Goal: Information Seeking & Learning: Learn about a topic

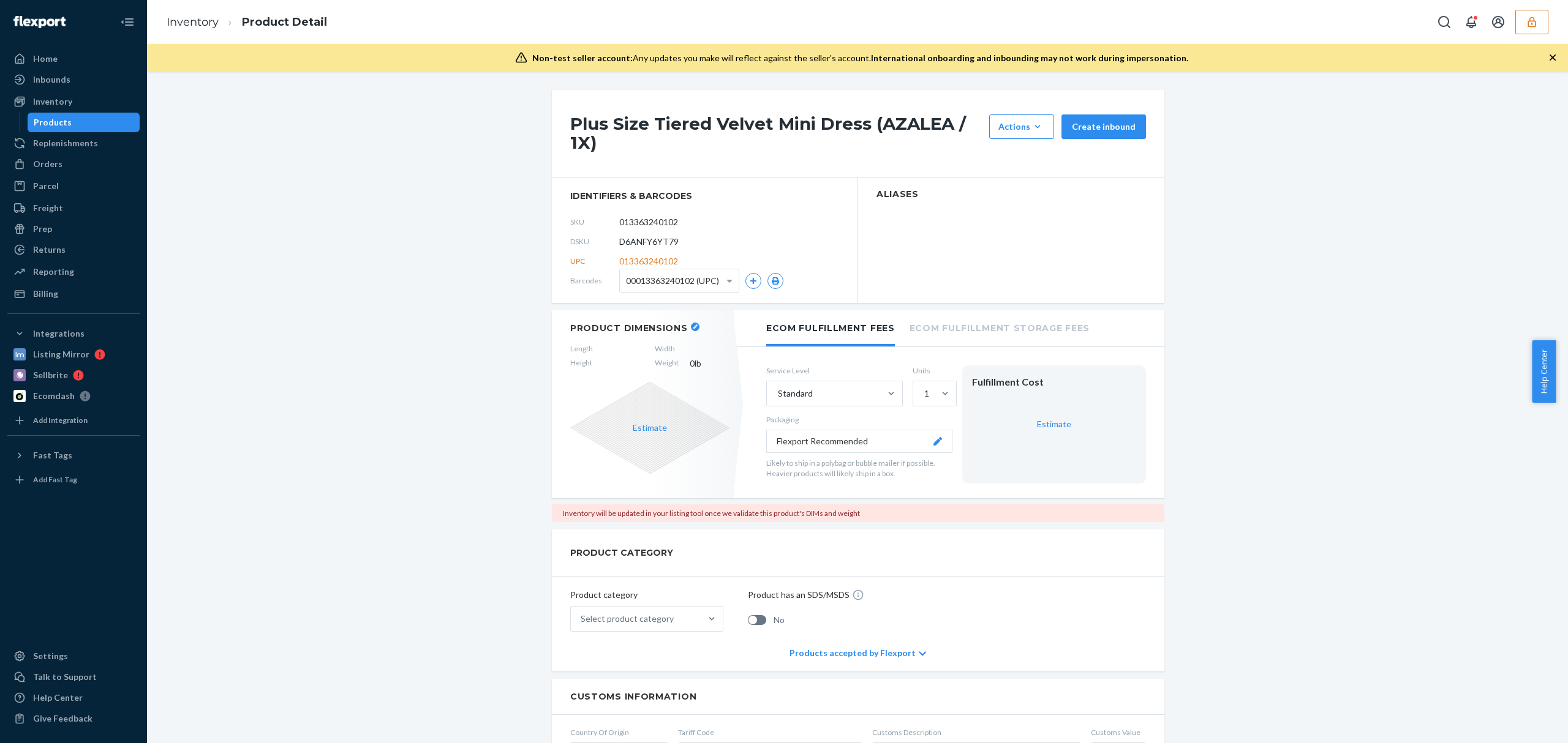
click at [690, 129] on h1 "Plus Size Tiered Velvet Mini Dress (AZALEA / 1X)" at bounding box center [776, 134] width 413 height 38
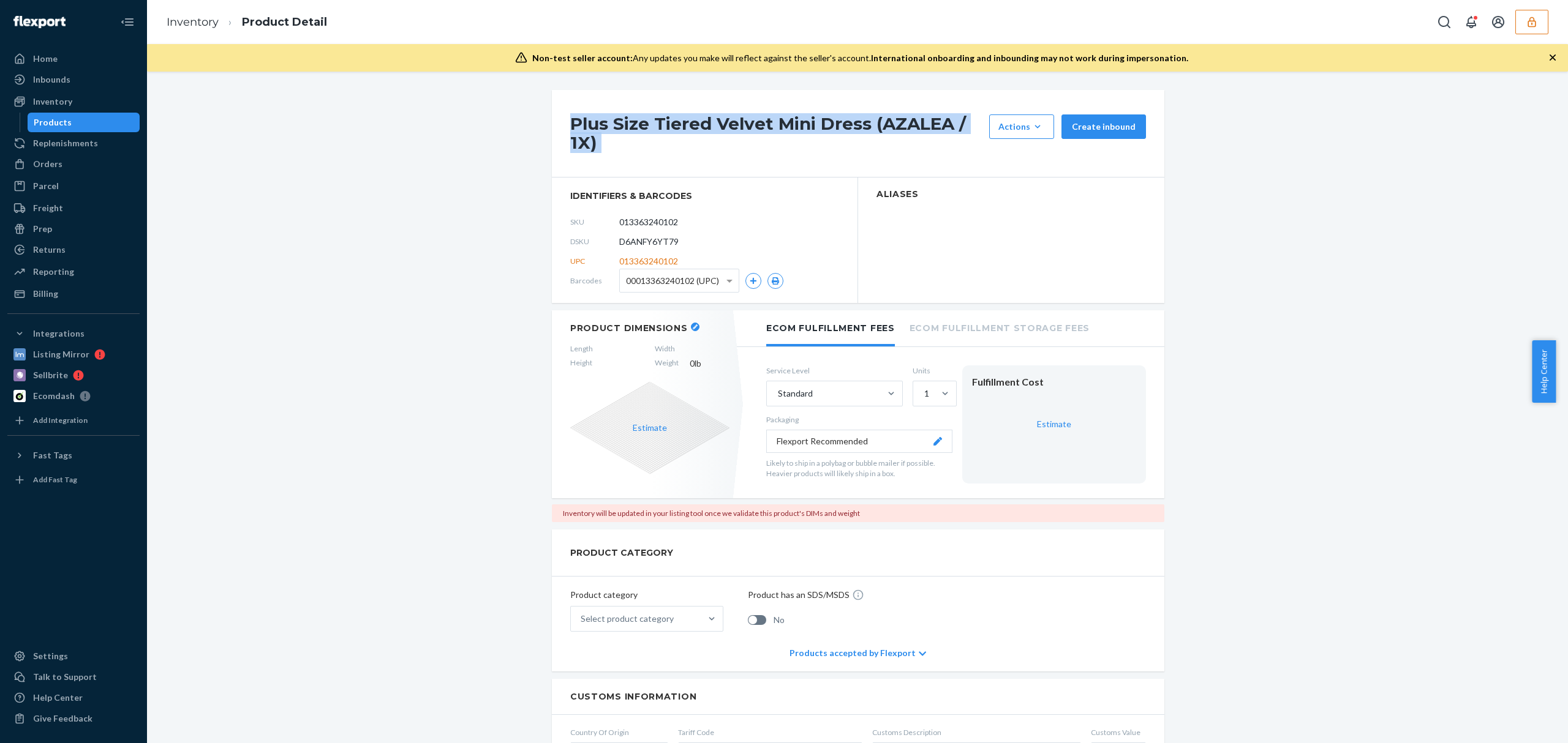
click at [690, 129] on h1 "Plus Size Tiered Velvet Mini Dress (AZALEA / 1X)" at bounding box center [776, 134] width 413 height 38
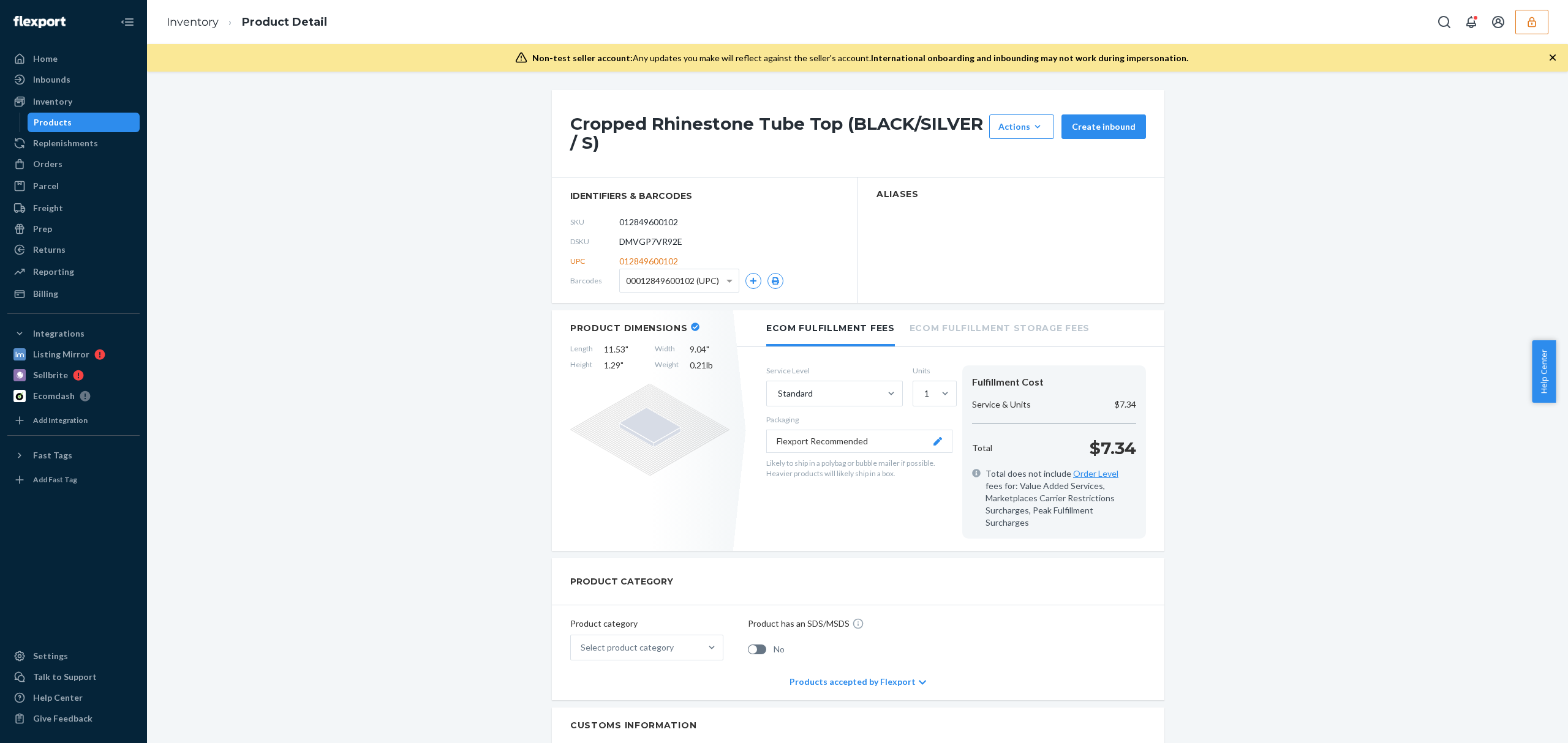
click at [702, 131] on h1 "Cropped Rhinestone Tube Top (BLACK/SILVER / S)" at bounding box center [776, 134] width 413 height 38
click at [631, 144] on h1 "Striped Drawstring Short Inseam Swim Trunks (JADE/MULTI / XXL)" at bounding box center [776, 134] width 413 height 38
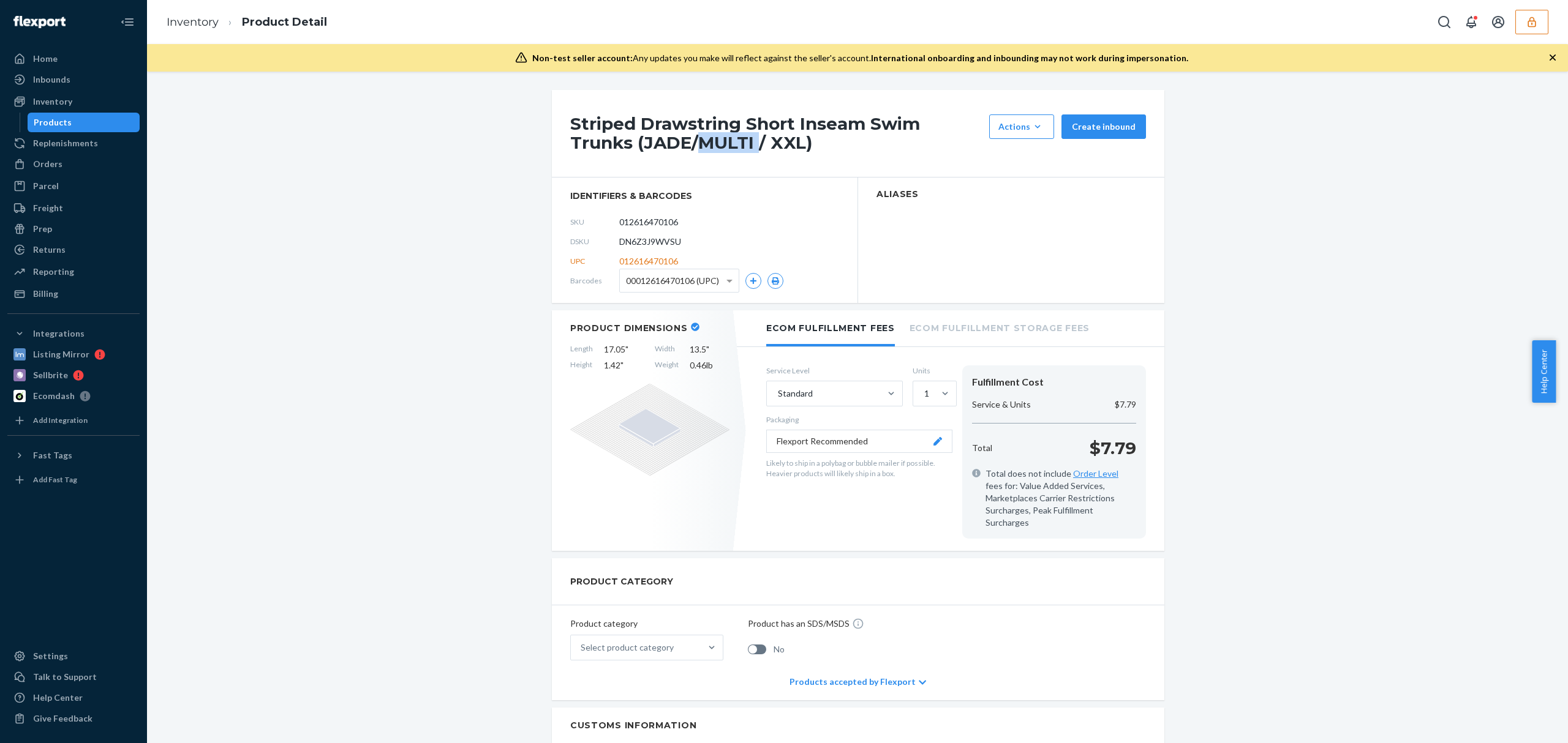
click at [631, 144] on h1 "Striped Drawstring Short Inseam Swim Trunks (JADE/MULTI / XXL)" at bounding box center [776, 134] width 413 height 38
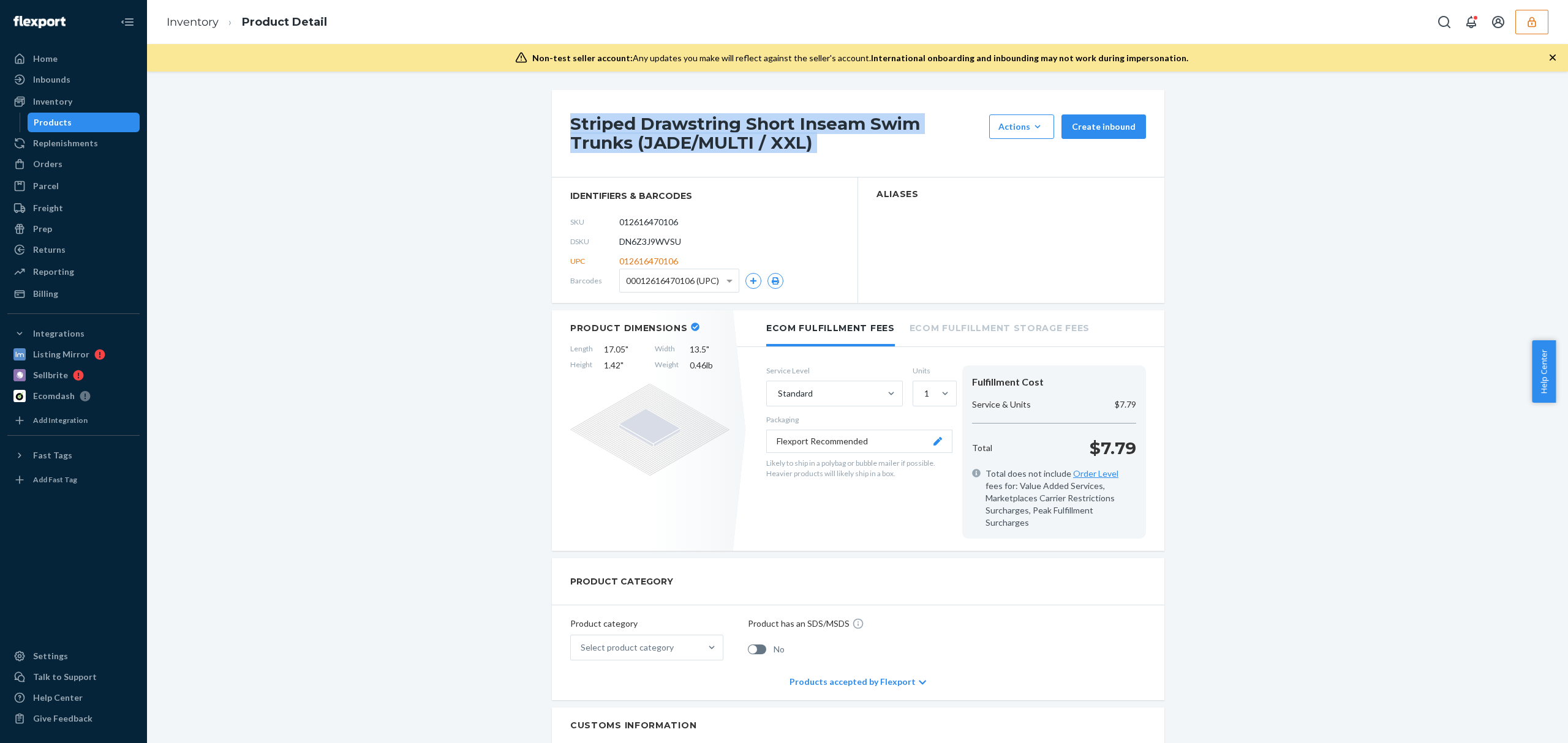
click at [192, 125] on div "Striped Drawstring Short Inseam Swim Trunks (JADE/MULTI / XXL) Actions Hide Req…" at bounding box center [858, 743] width 1403 height 1306
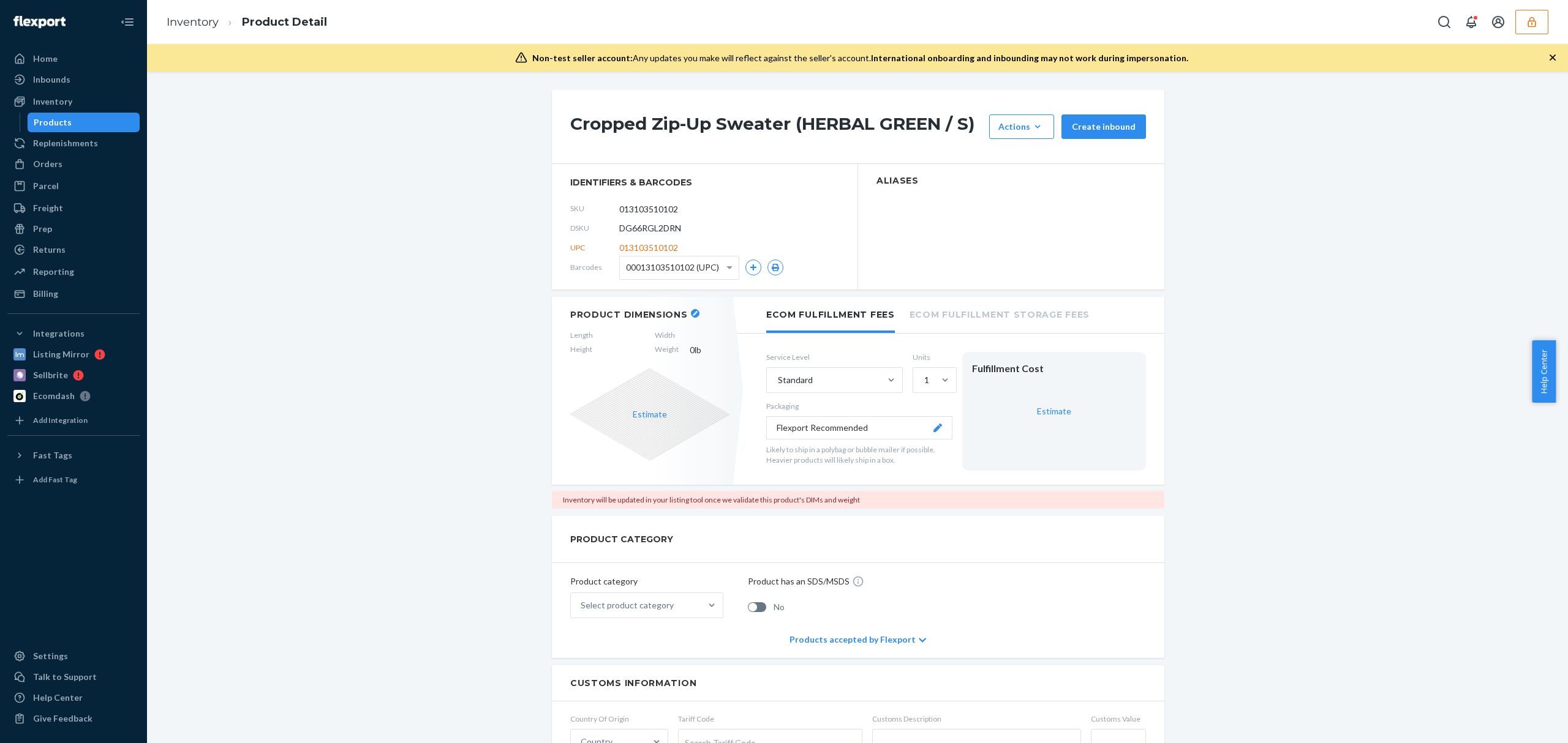
click at [651, 128] on h1 "Cropped Zip-Up Sweater (HERBAL GREEN / S)" at bounding box center [776, 127] width 413 height 24
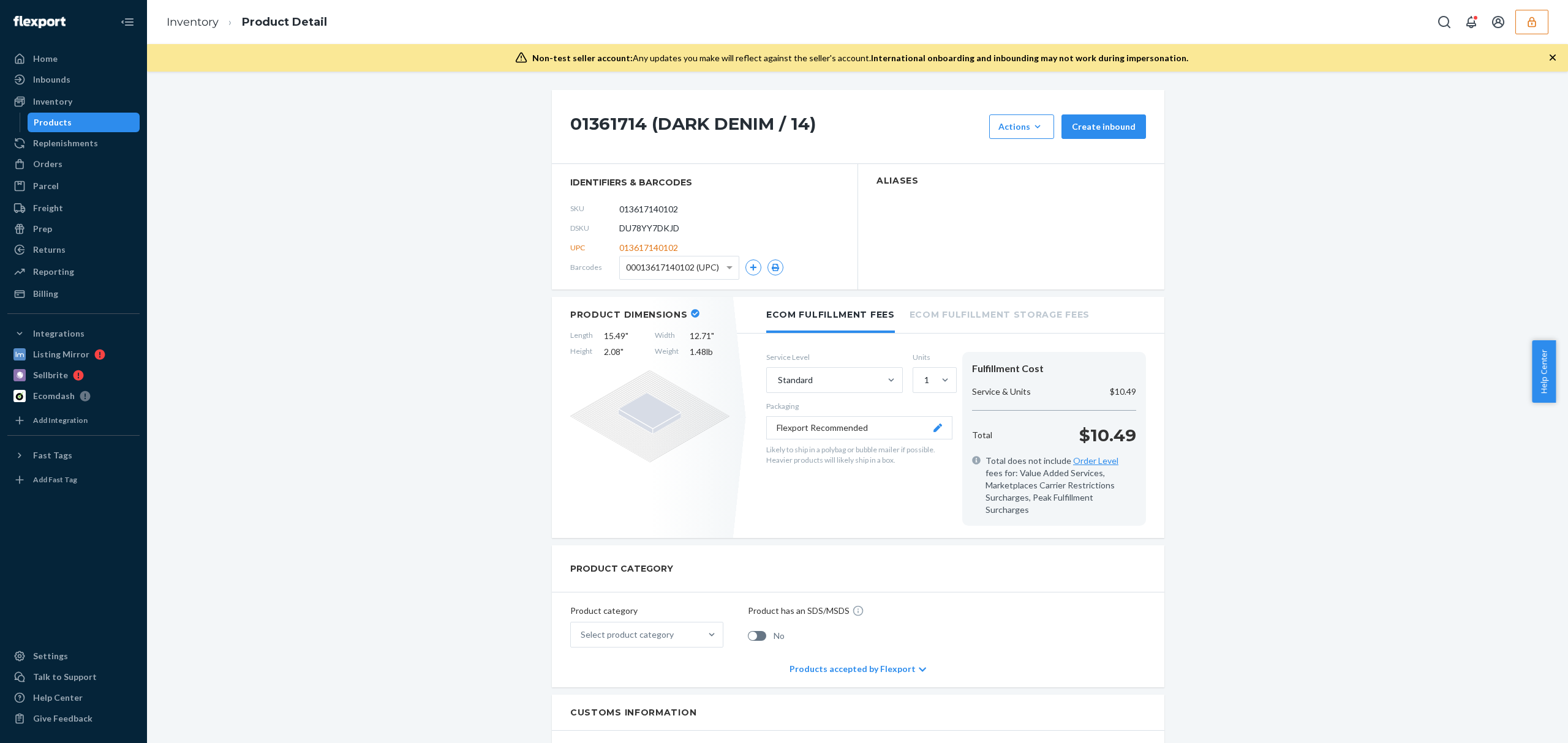
click at [625, 130] on h1 "01361714 (DARK DENIM / 14)" at bounding box center [776, 127] width 413 height 24
click at [614, 110] on div "01361714 (DARK DENIM / 14) Actions Hide Request removal Create inbound" at bounding box center [858, 127] width 612 height 74
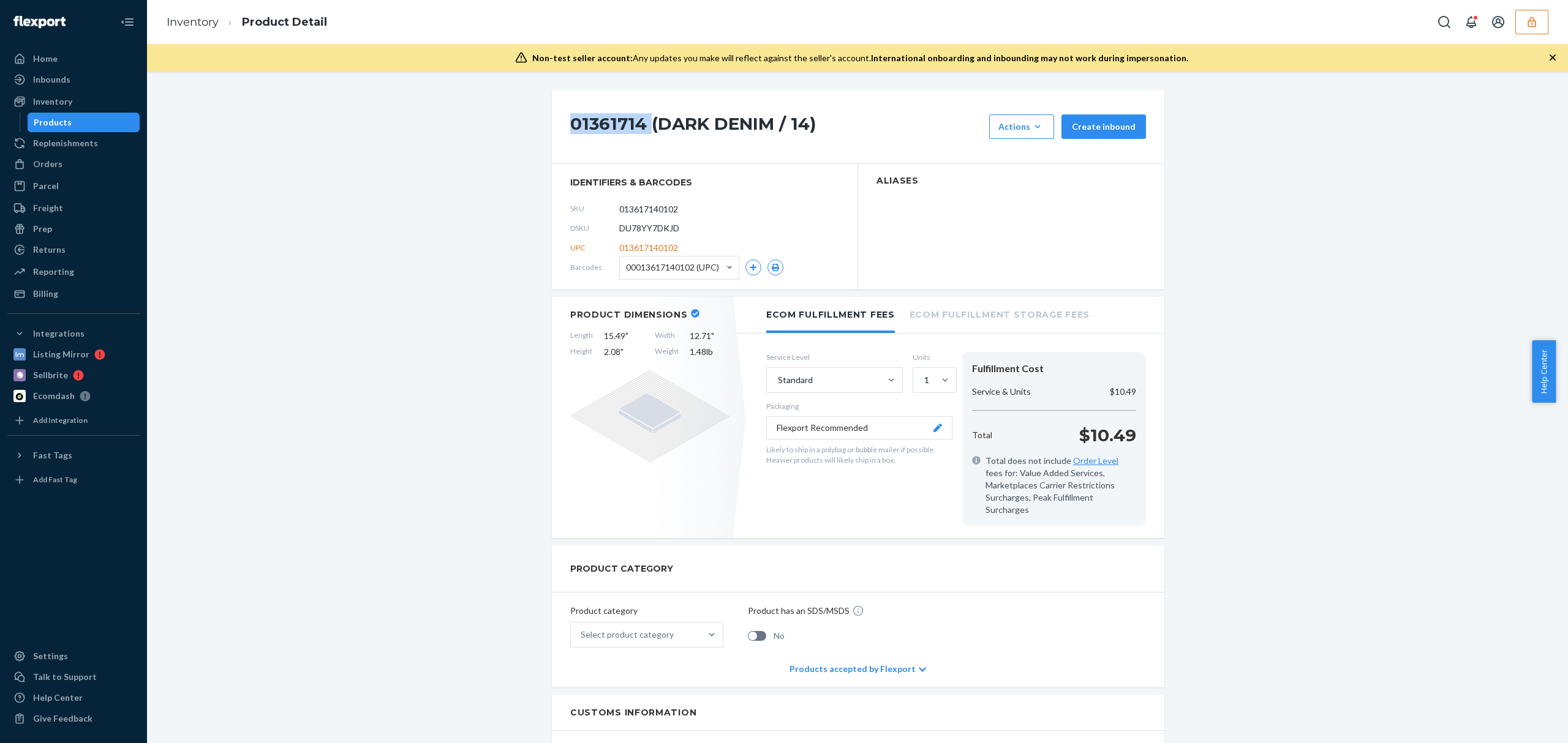
click at [606, 128] on h1 "01361714 (DARK DENIM / 14)" at bounding box center [776, 127] width 413 height 24
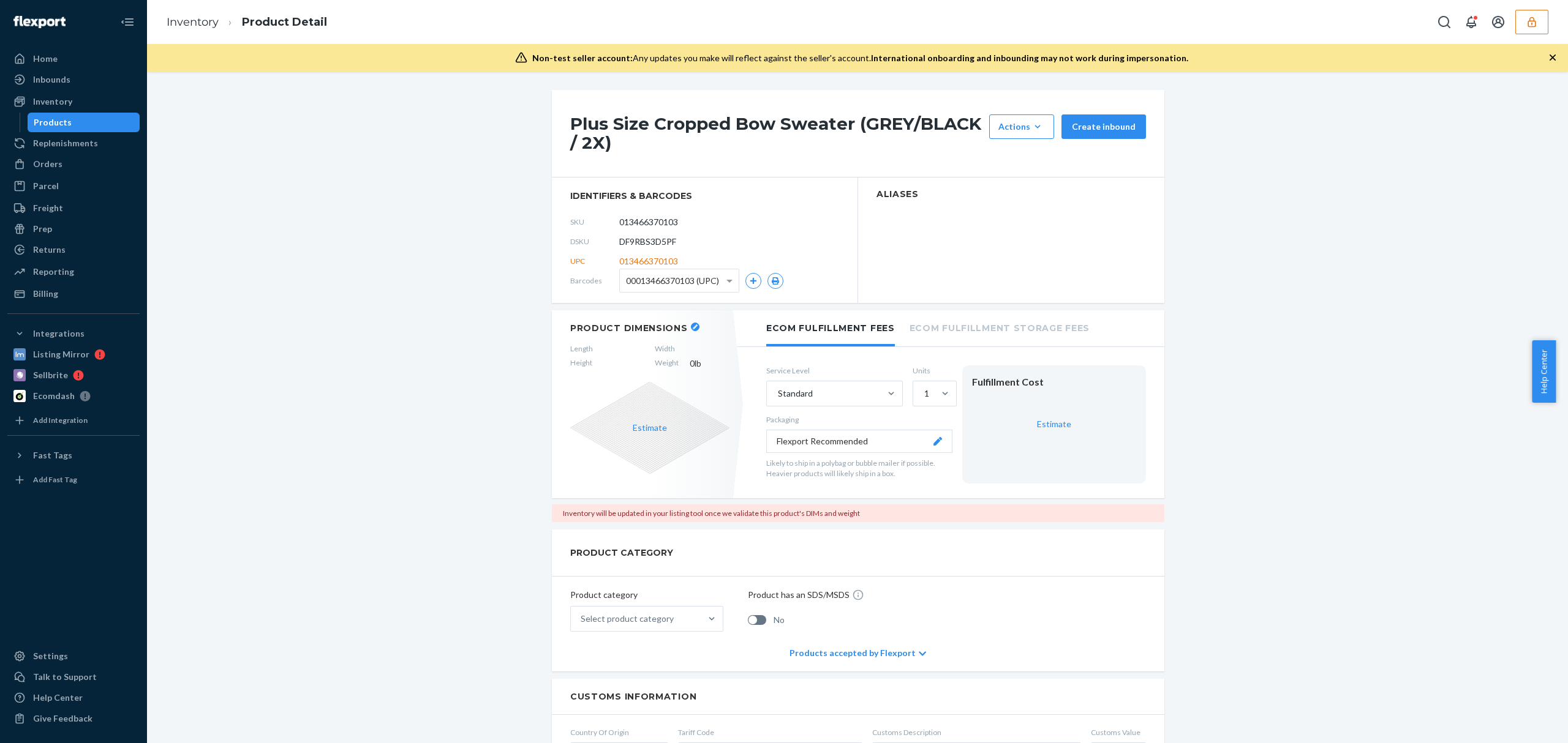
click at [665, 136] on h1 "Plus Size Cropped Bow Sweater (GREY/BLACK / 2X)" at bounding box center [776, 134] width 413 height 38
click at [672, 128] on h1 "Plus Size Cropped Bow Sweater (GREY/BLACK / 2X)" at bounding box center [776, 134] width 413 height 38
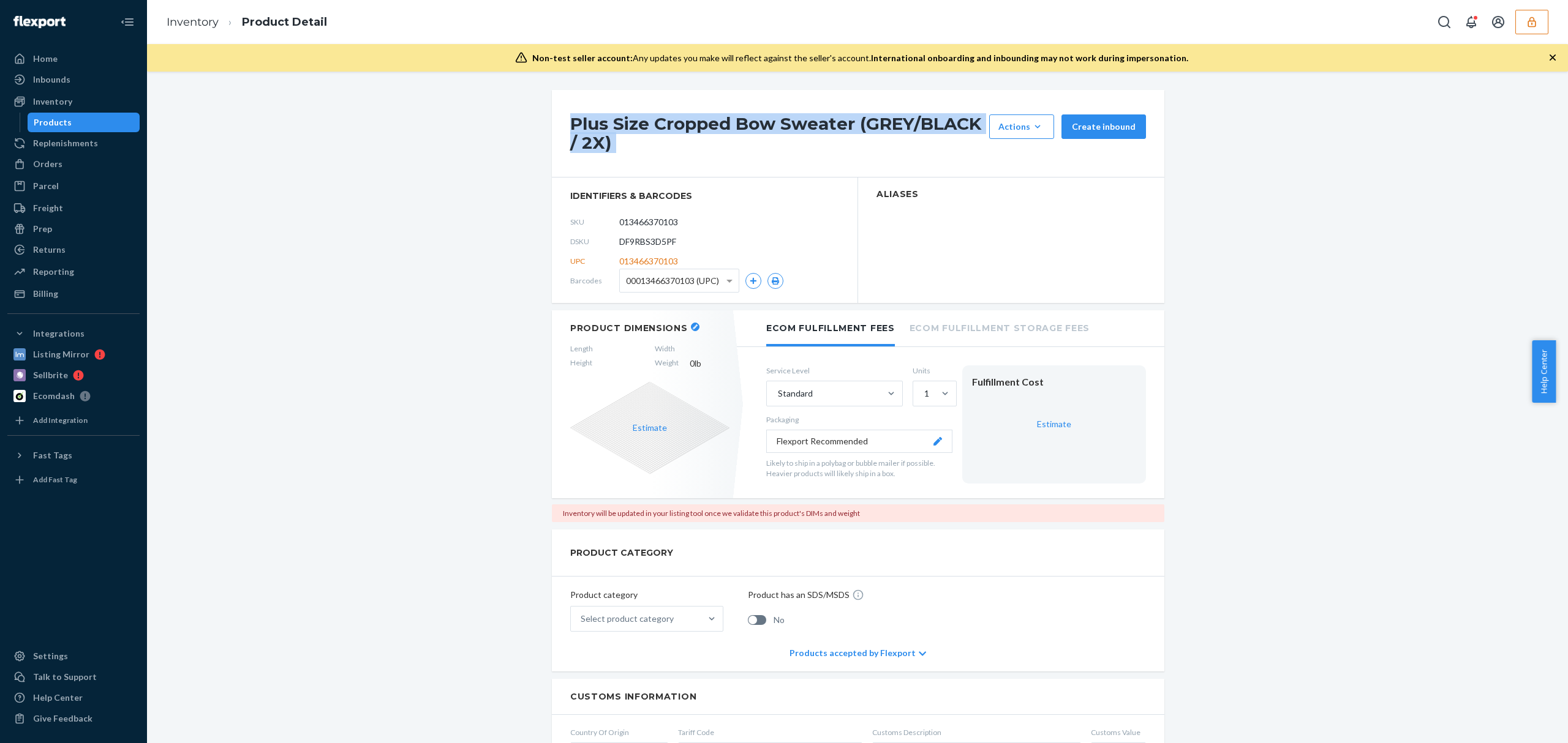
copy div "Plus Size Cropped Bow Sweater (GREY/BLACK / 2X)"
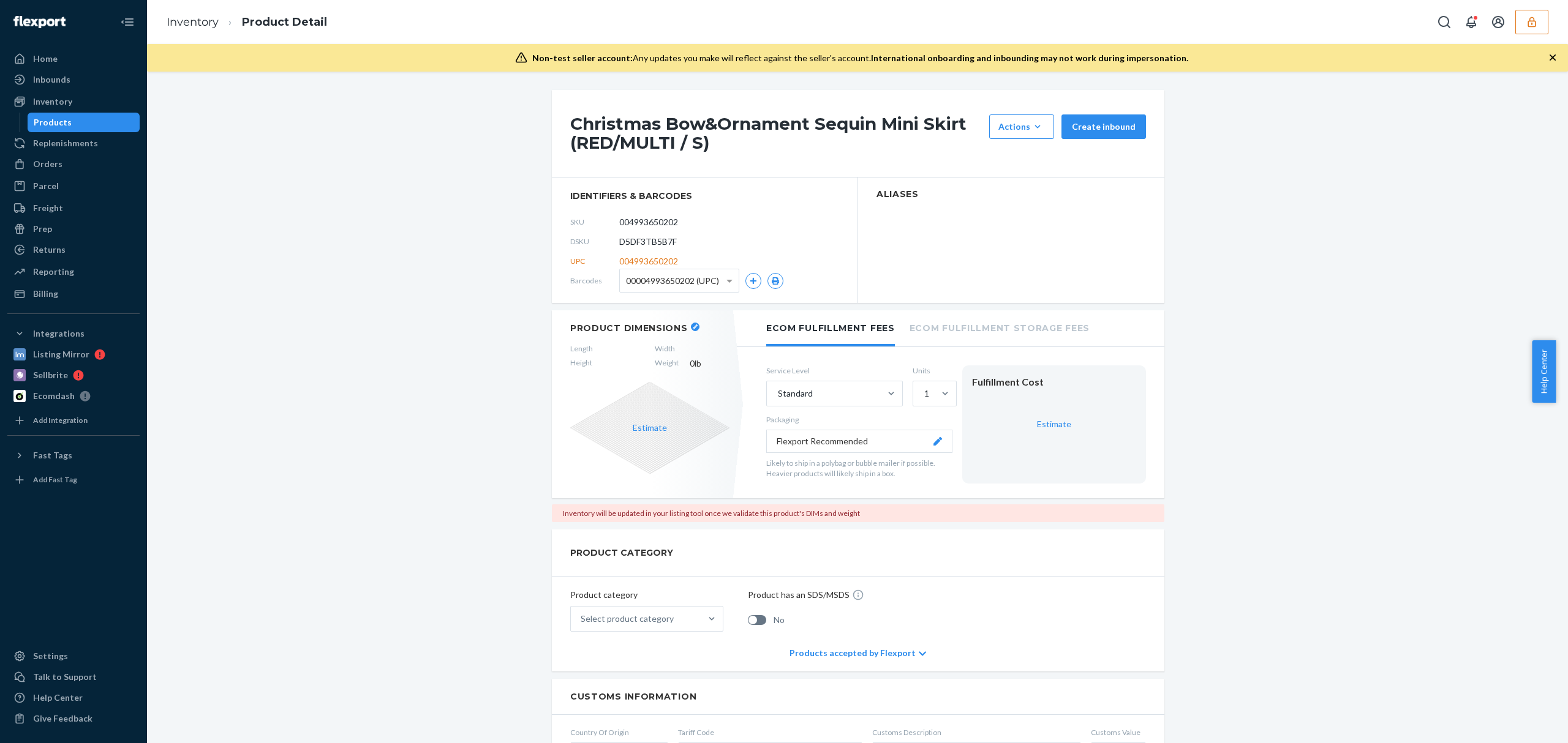
click at [698, 136] on h1 "Christmas Bow&Ornament Sequin Mini Skirt (RED/MULTI / S)" at bounding box center [776, 134] width 413 height 38
click at [689, 118] on h1 "Marled Cardigan Sweater (PURPLE/MULTI / XS)" at bounding box center [776, 134] width 413 height 38
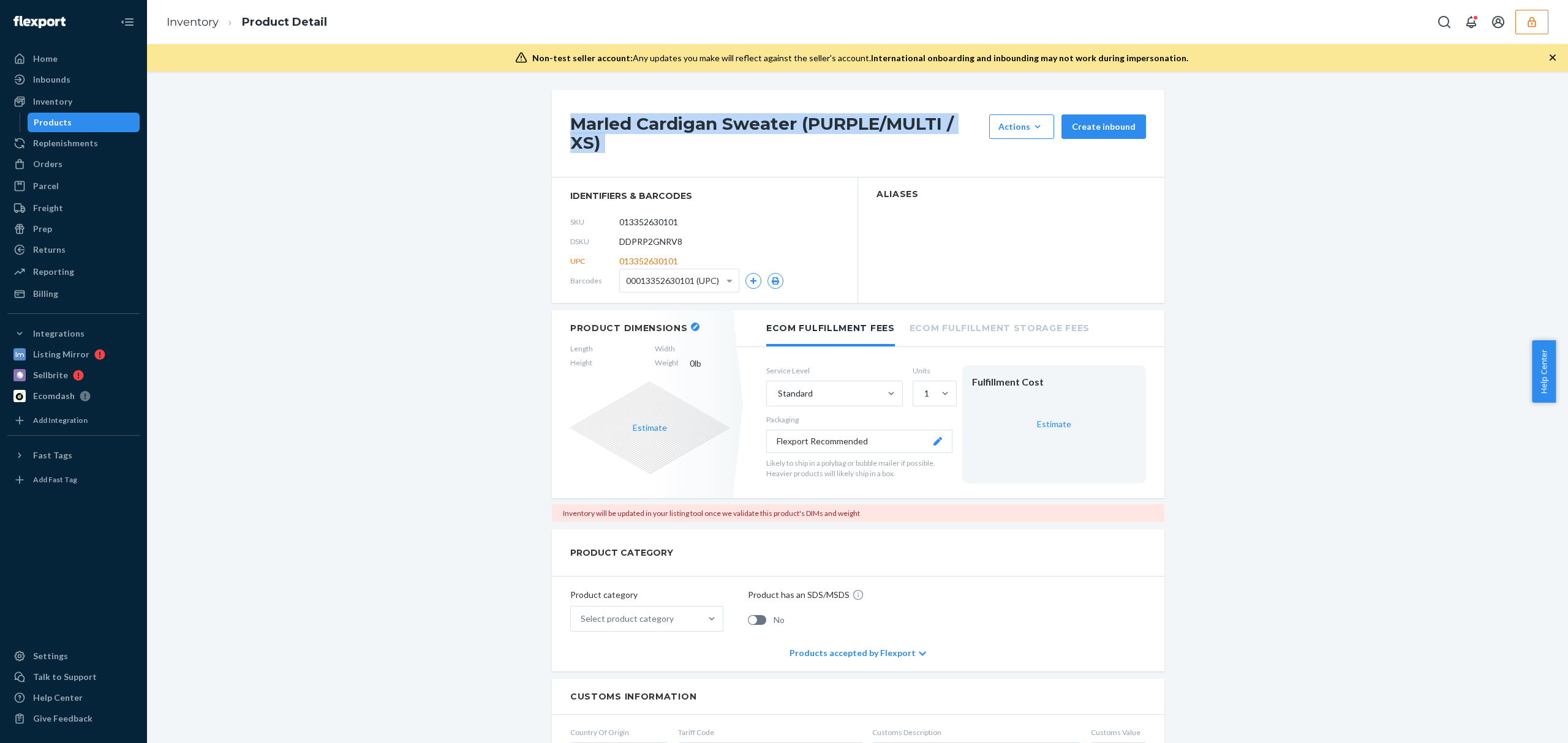
click at [689, 118] on h1 "Marled Cardigan Sweater (PURPLE/MULTI / XS)" at bounding box center [776, 134] width 413 height 38
click at [314, 130] on div "Marled Cardigan Sweater (PURPLE/MULTI / XS) Actions Hide Request removal Create…" at bounding box center [858, 728] width 1403 height 1277
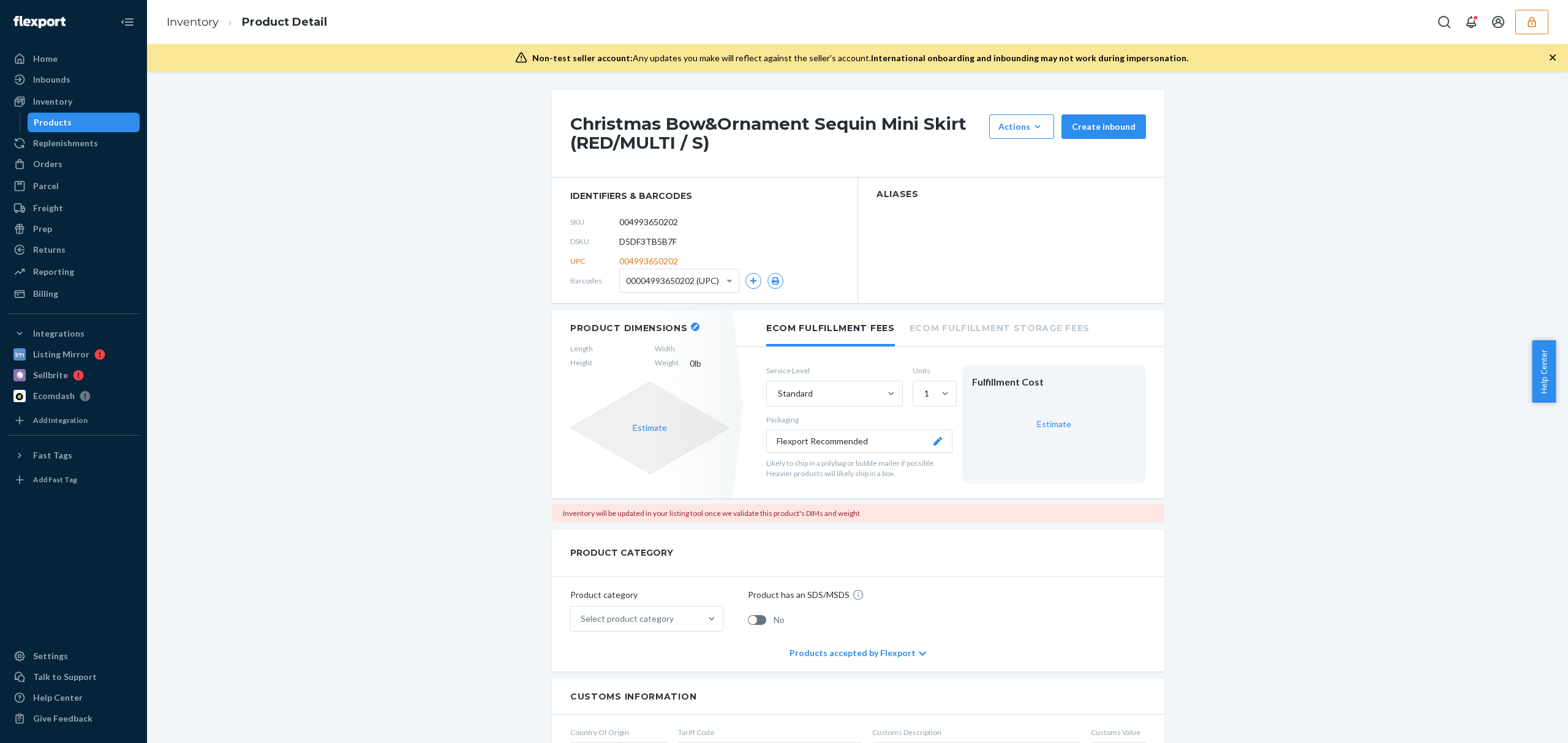
click at [819, 115] on h1 "Christmas Bow&Ornament Sequin Mini Skirt (RED/MULTI / S)" at bounding box center [776, 134] width 413 height 38
click at [747, 108] on div "Plus Size Faux Shearling&Leather Vest (BLACK / 1X) Actions Hide Request removal…" at bounding box center [858, 134] width 612 height 87
drag, startPoint x: 747, startPoint y: 108, endPoint x: 747, endPoint y: 130, distance: 22.0
click at [747, 109] on div "Plus Size Faux Shearling&Leather Vest (BLACK / 1X) Actions Hide Request removal…" at bounding box center [858, 134] width 612 height 87
click at [748, 126] on h1 "Plus Size Faux Shearling&Leather Vest (BLACK / 1X)" at bounding box center [776, 134] width 413 height 38
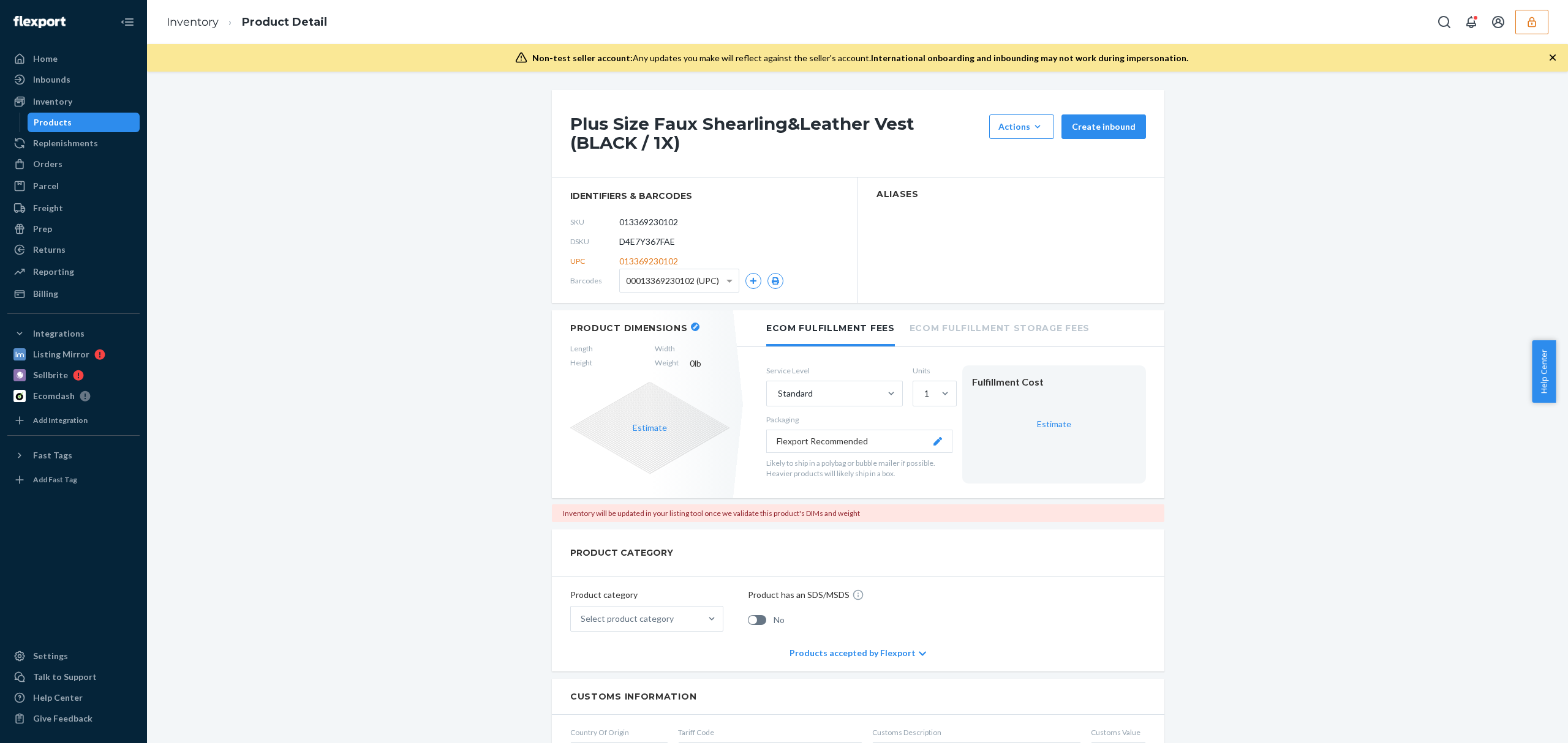
click at [748, 126] on h1 "Plus Size Faux Shearling&Leather Vest (BLACK / 1X)" at bounding box center [776, 134] width 413 height 38
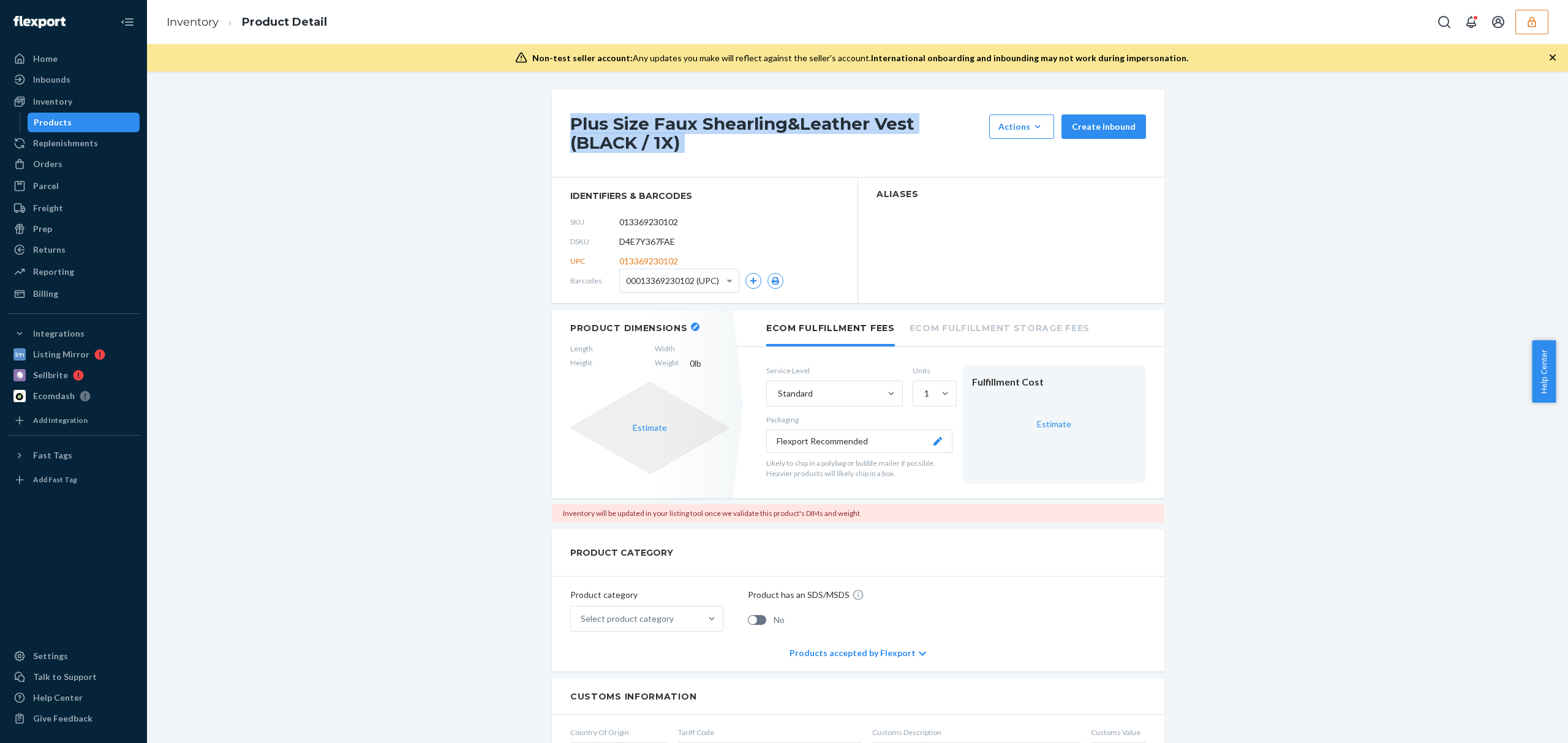
click at [748, 126] on h1 "Plus Size Faux Shearling&Leather Vest (BLACK / 1X)" at bounding box center [776, 134] width 413 height 38
click at [578, 120] on h1 "Plus Size Faux Shearling&Leather Vest (BLACK / 1X)" at bounding box center [776, 134] width 413 height 38
drag, startPoint x: 645, startPoint y: 125, endPoint x: 908, endPoint y: 123, distance: 263.0
click at [908, 123] on h1 "Plus Size Faux Shearling&Leather Vest (BLACK / 1X)" at bounding box center [776, 134] width 413 height 38
copy h1 "Faux Shearling&Leather Vest"
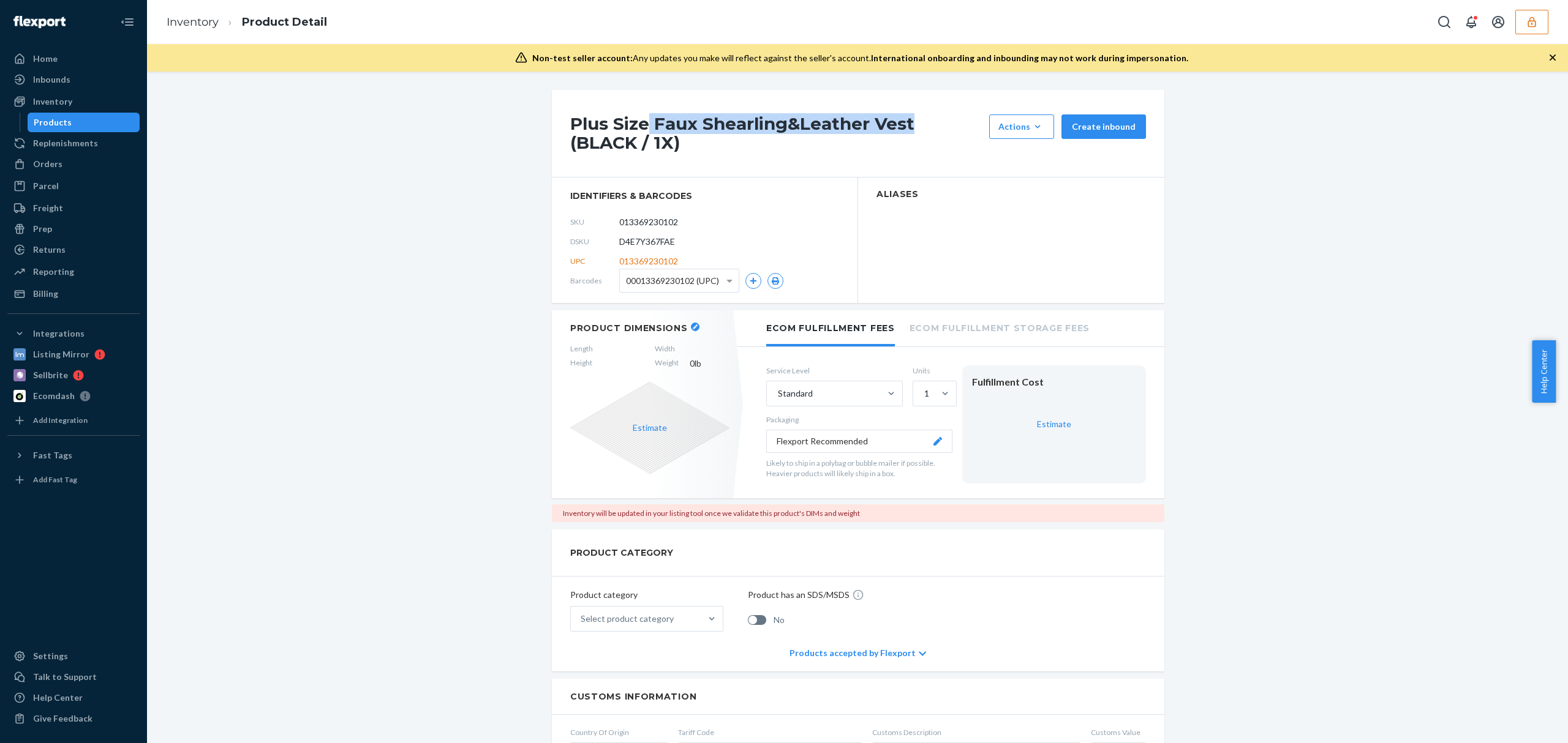
click at [749, 117] on h1 "Plus Size Faux Shearling&Leather Vest (BLACK / 1X)" at bounding box center [776, 134] width 413 height 38
click at [747, 121] on h1 "Plus Size Faux Shearling&Leather Vest (BLACK / 1X)" at bounding box center [776, 134] width 413 height 38
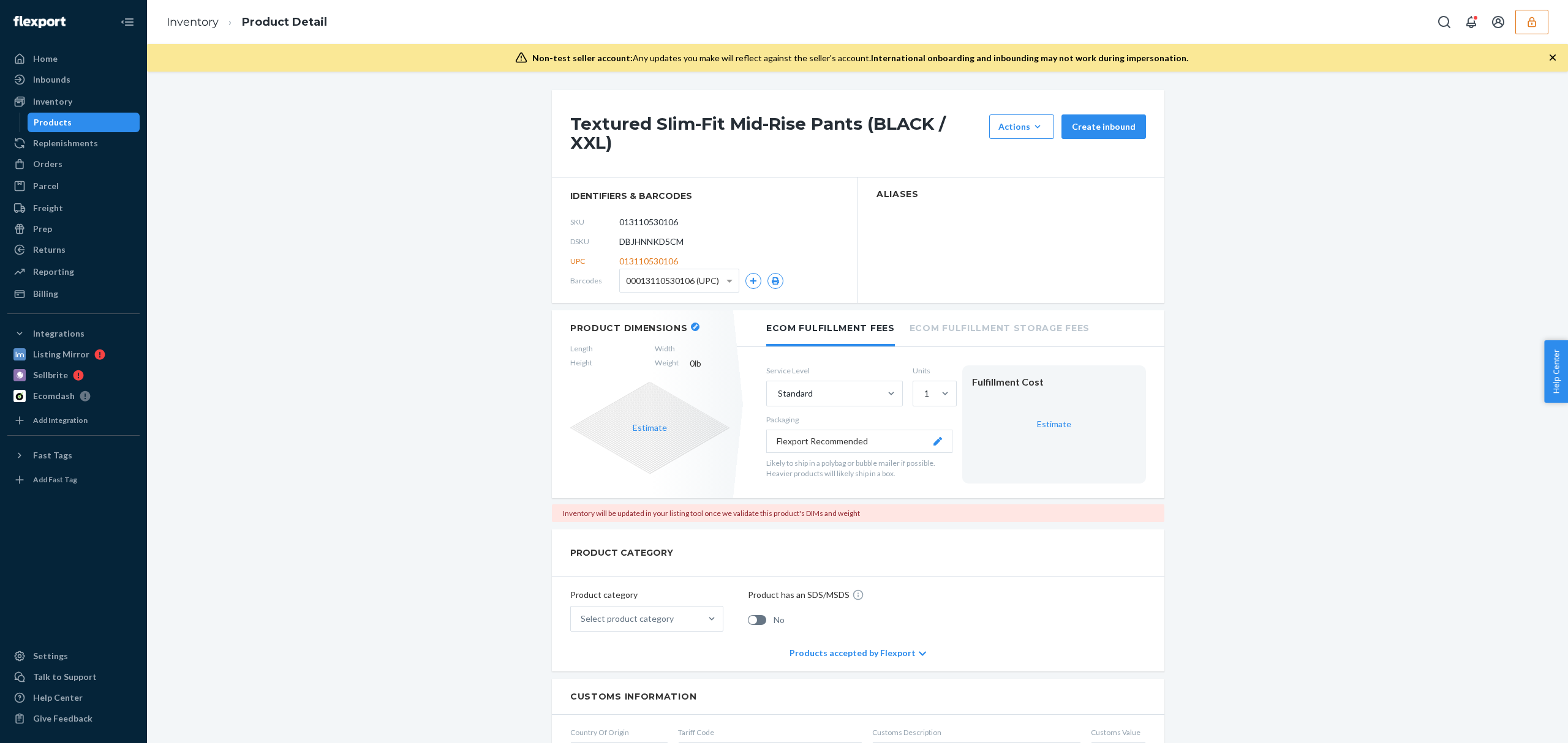
click at [647, 126] on h1 "Textured Slim-Fit Mid-Rise Pants (BLACK / XXL)" at bounding box center [776, 134] width 413 height 38
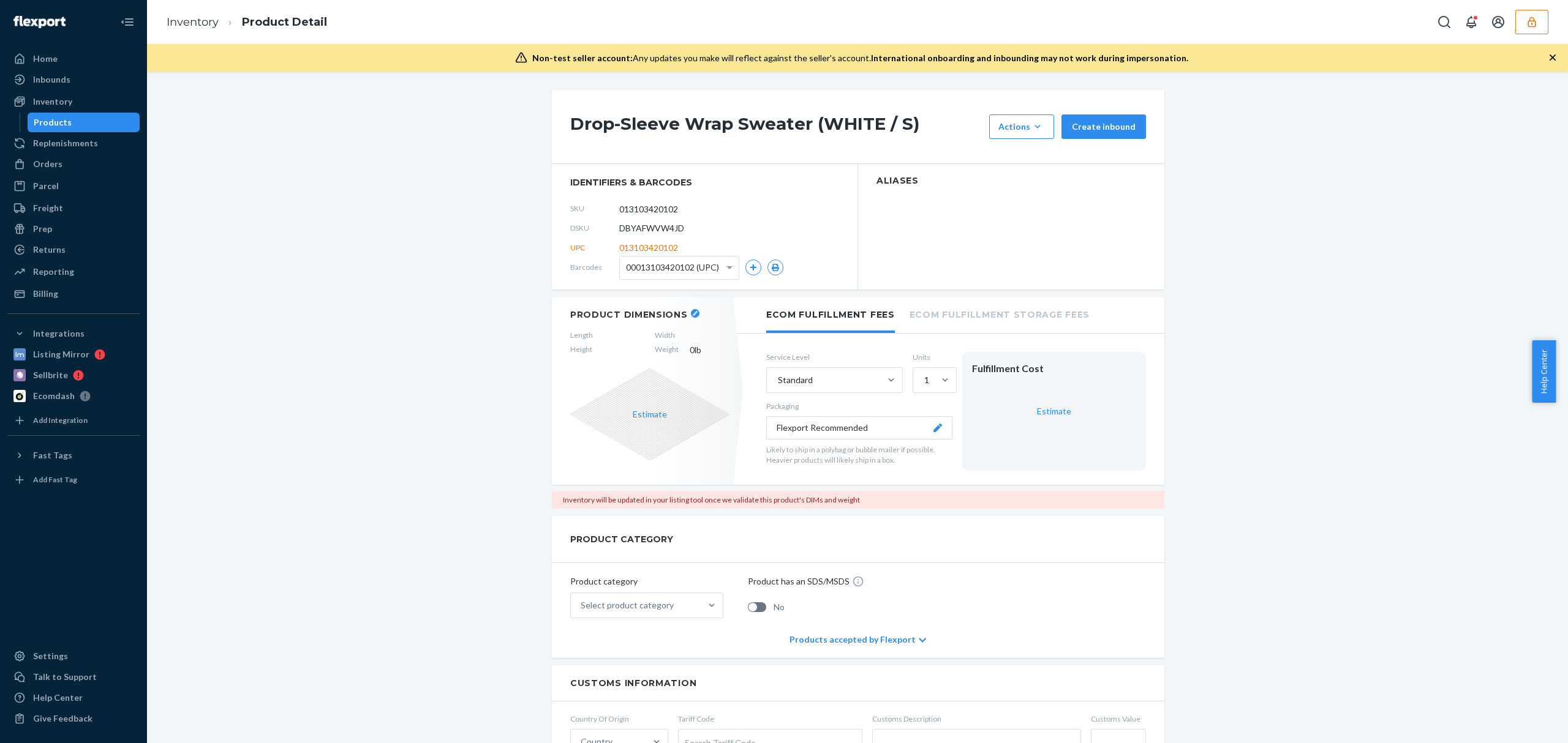
click at [672, 117] on h1 "Drop-Sleeve Wrap Sweater (WHITE / S)" at bounding box center [776, 127] width 413 height 24
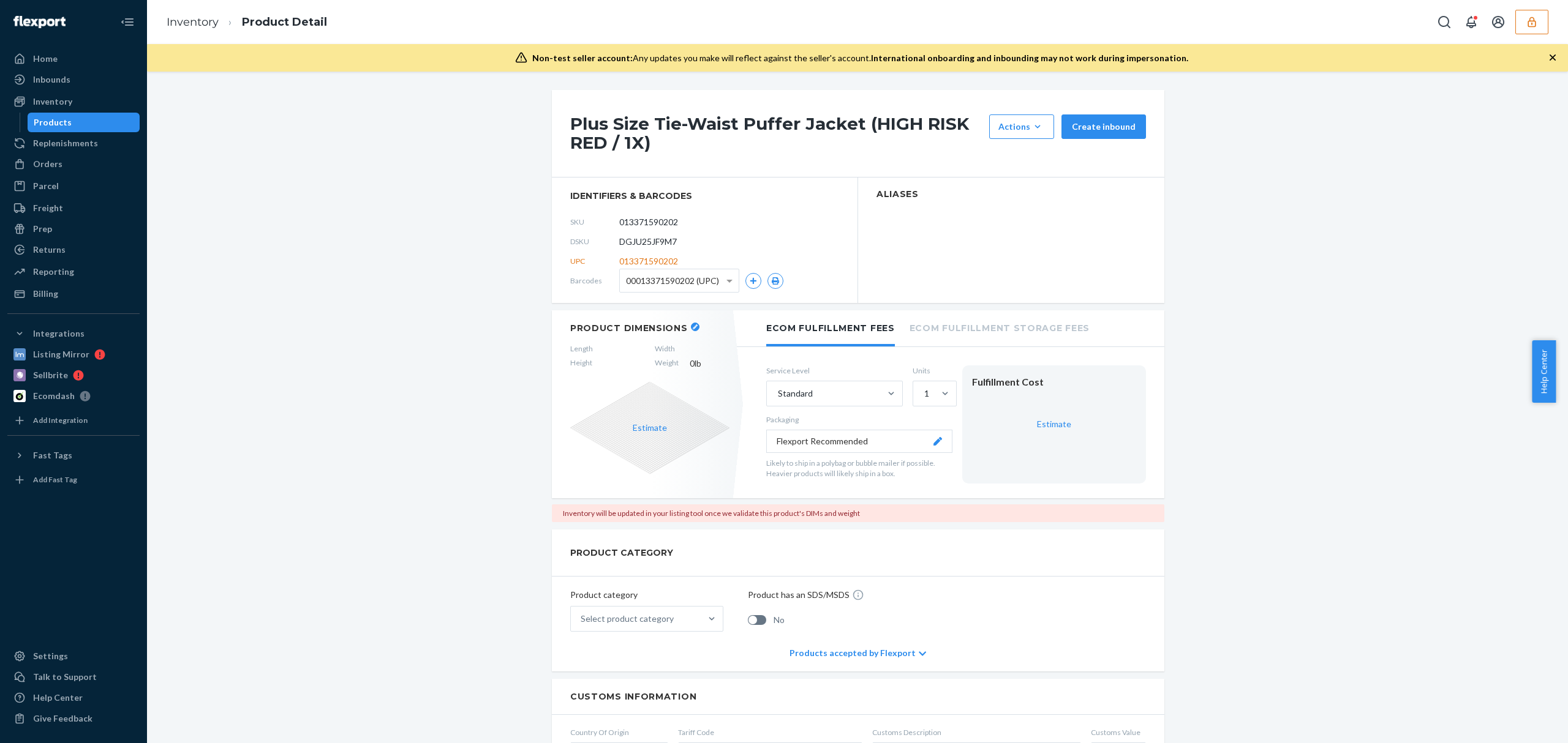
click at [685, 23] on div "Inventory Product Detail" at bounding box center [858, 22] width 1421 height 44
click at [676, 118] on h1 "Plus Size Tie-Waist Puffer Jacket (HIGH RISK RED / 1X)" at bounding box center [776, 134] width 413 height 38
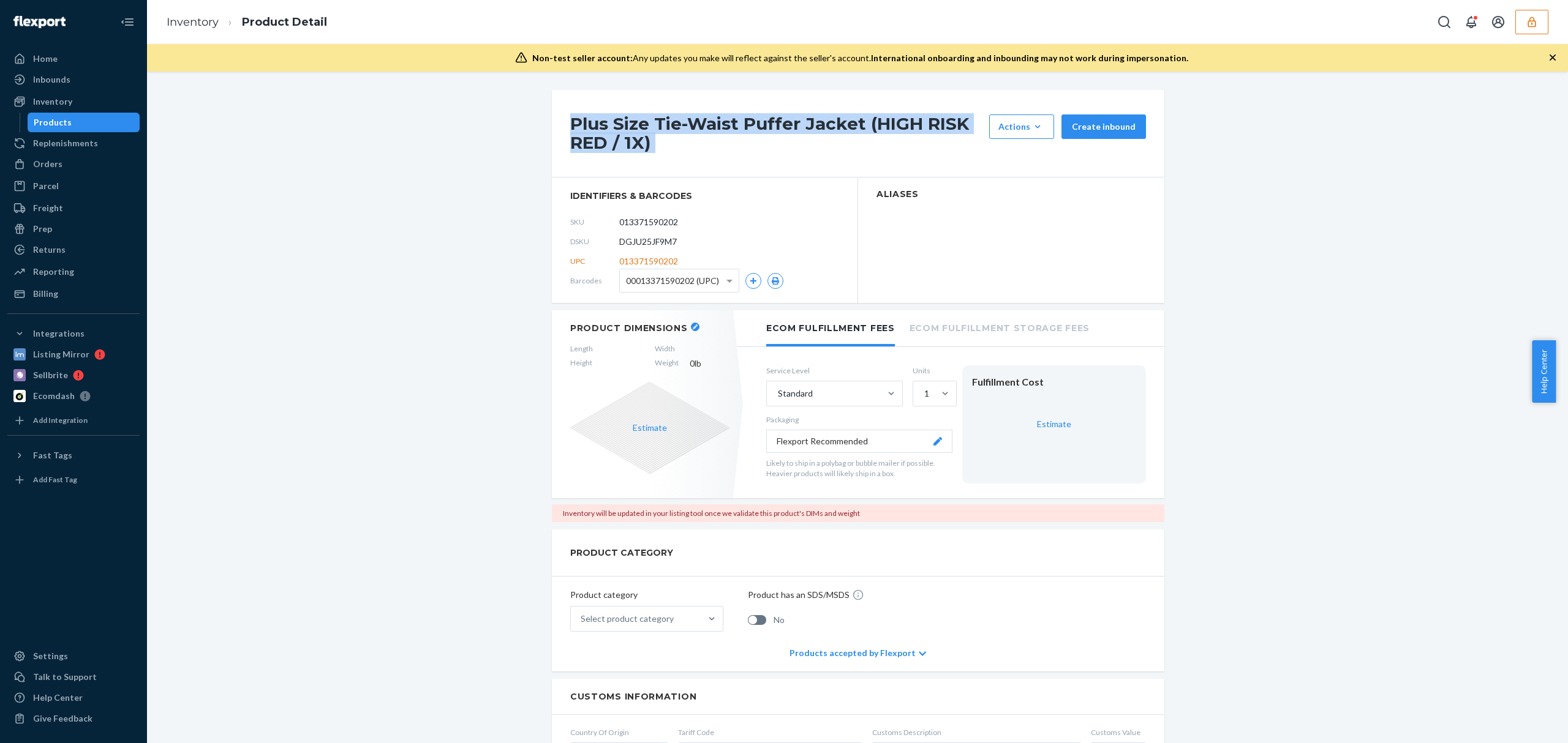
click at [727, 126] on h1 "Plus Size Tie-Waist Puffer Jacket (HIGH RISK RED / 1X)" at bounding box center [776, 134] width 413 height 38
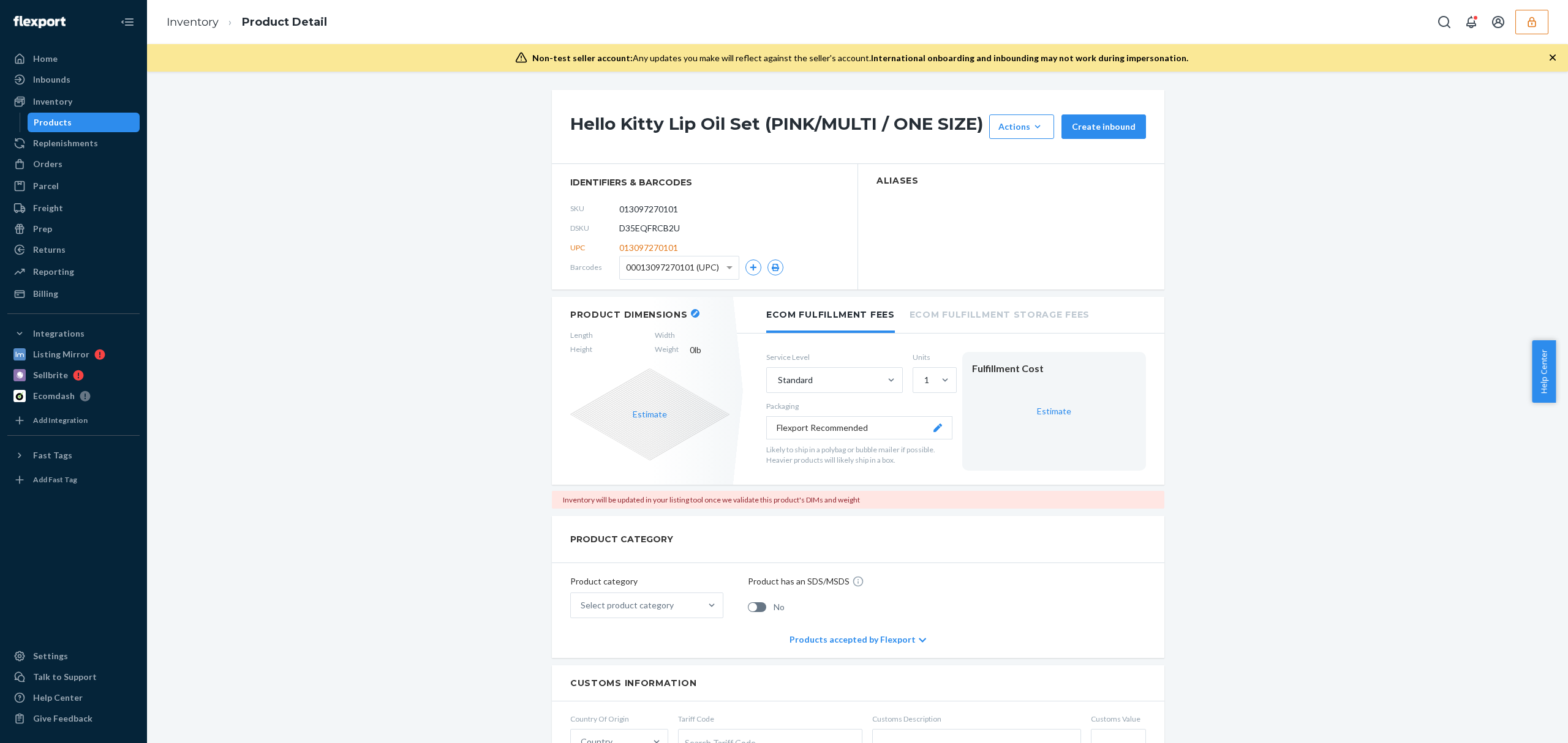
click at [349, 81] on div "Hello Kitty Lip Oil Set (PINK/MULTI / ONE SIZE) Actions Hide Request removal Cr…" at bounding box center [858, 407] width 1421 height 671
click at [670, 123] on h1 "Hello Kitty Lip Oil Set (PINK/MULTI / ONE SIZE)" at bounding box center [776, 127] width 413 height 24
click at [651, 134] on h1 "Hello Kitty Lip Oil Set (PINK/MULTI / ONE SIZE)" at bounding box center [776, 127] width 413 height 24
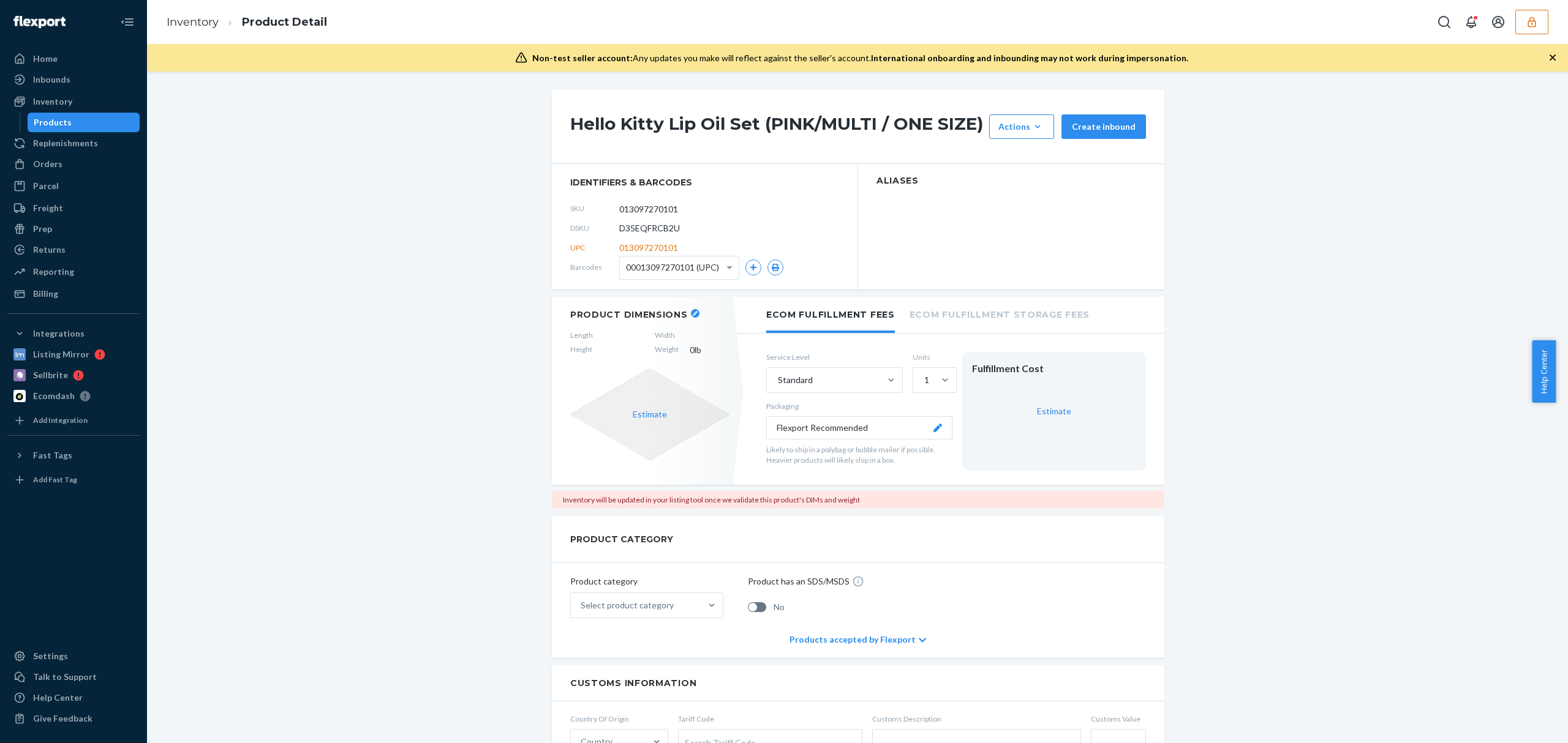
click at [651, 134] on h1 "Hello Kitty Lip Oil Set (PINK/MULTI / ONE SIZE)" at bounding box center [776, 127] width 413 height 24
click at [788, 115] on h1 "Hello Kitty Lip Oil Set (PINK/MULTI / ONE SIZE)" at bounding box center [776, 127] width 413 height 24
click at [843, 126] on h1 "Hello Kitty Lip Oil Set (PINK/MULTI / ONE SIZE)" at bounding box center [776, 127] width 413 height 24
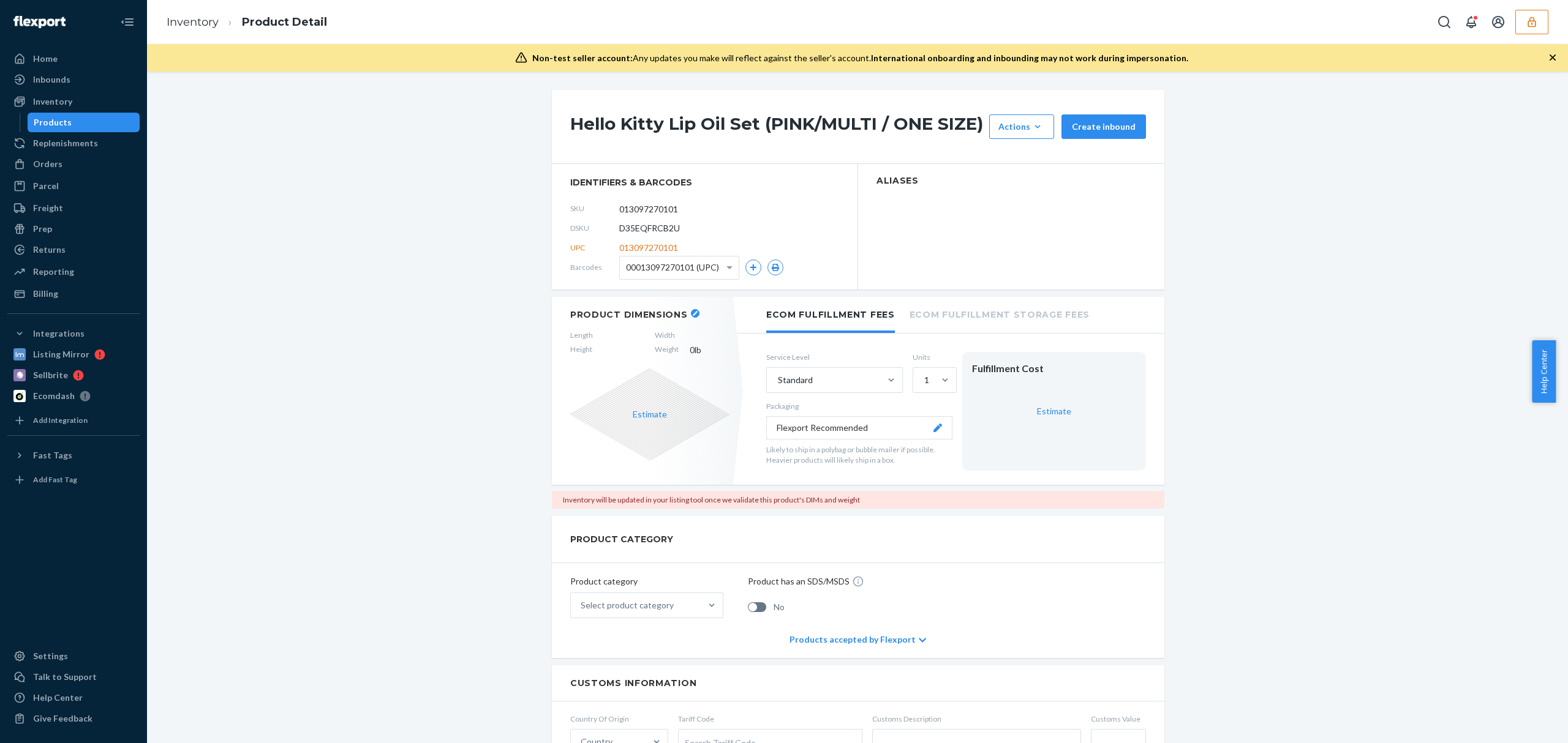
click h1 "Hello Kitty Lip Oil Set (PINK/MULTI / ONE SIZE)"
click at [672, 117] on h1 "Plunging Hooded Cropped Blazer (WHITE / L)" at bounding box center [776, 127] width 413 height 24
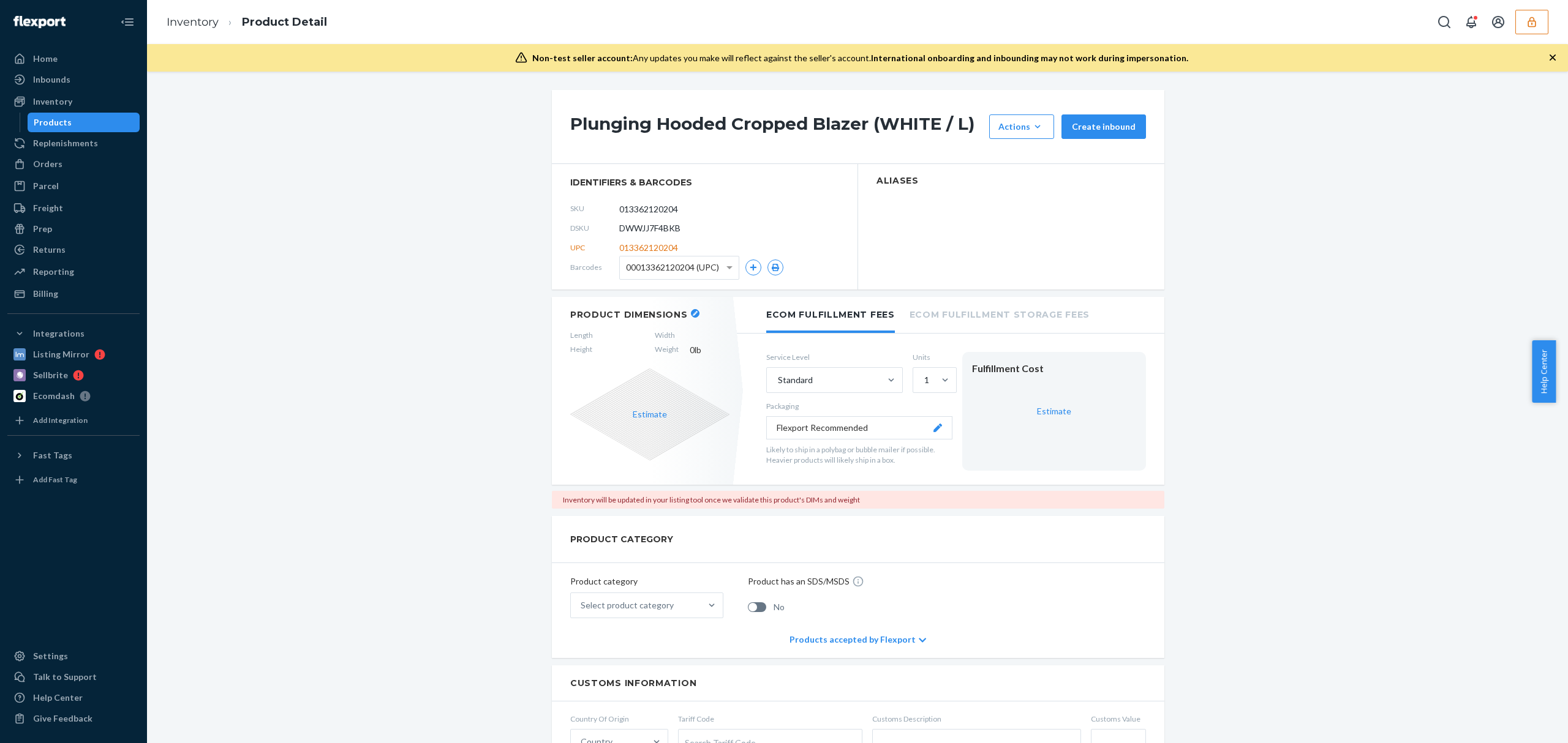
click at [672, 117] on h1 "Plunging Hooded Cropped Blazer (WHITE / L)" at bounding box center [776, 127] width 413 height 24
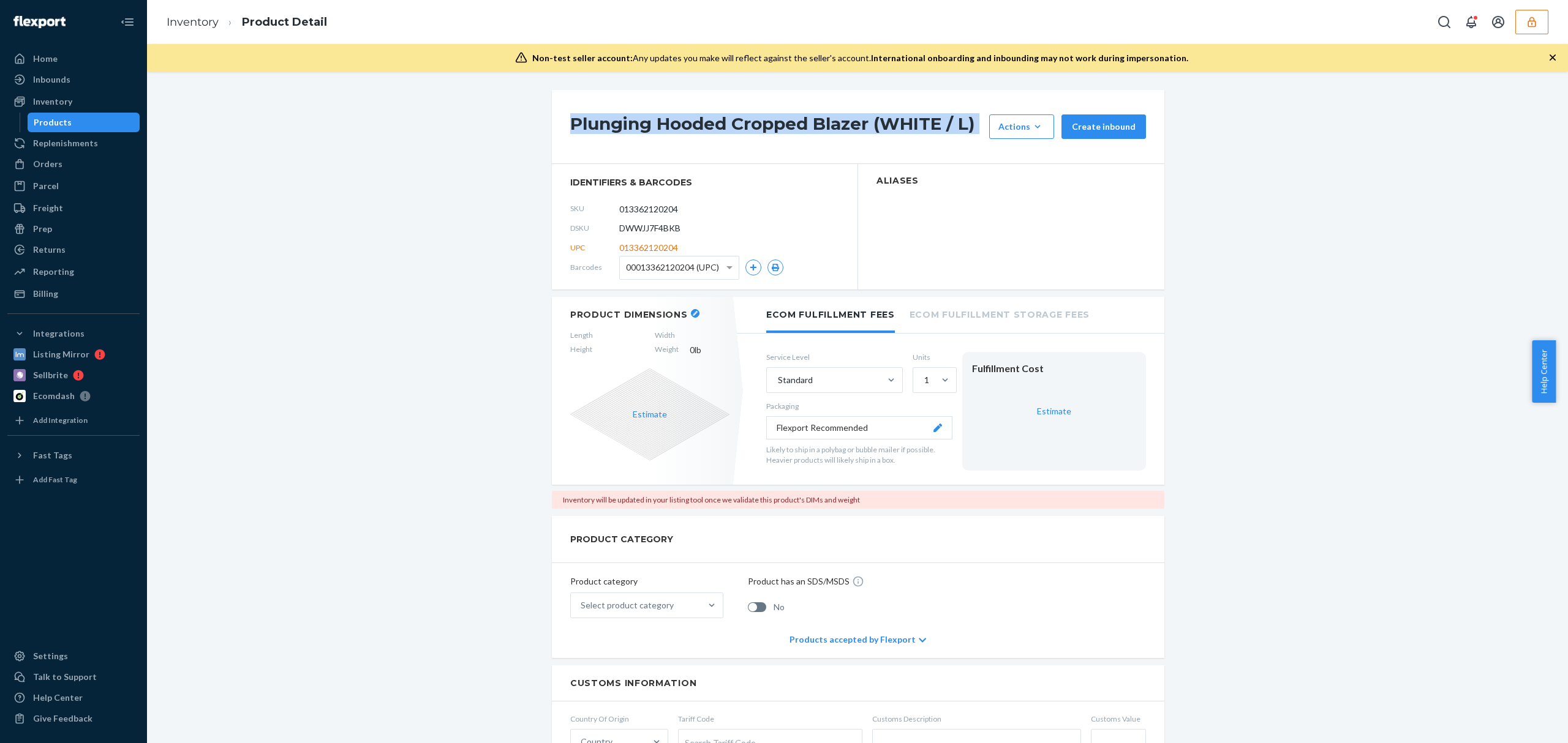
click at [672, 117] on h1 "Plunging Hooded Cropped Blazer (WHITE / L)" at bounding box center [776, 127] width 413 height 24
click at [678, 120] on h1 "Quilted Cropped Vest (WHITE / XL)" at bounding box center [776, 127] width 413 height 24
click at [670, 103] on div "Quilted Cropped Vest (WHITE / XL) Actions Hide Request removal Create inbound" at bounding box center [858, 127] width 612 height 74
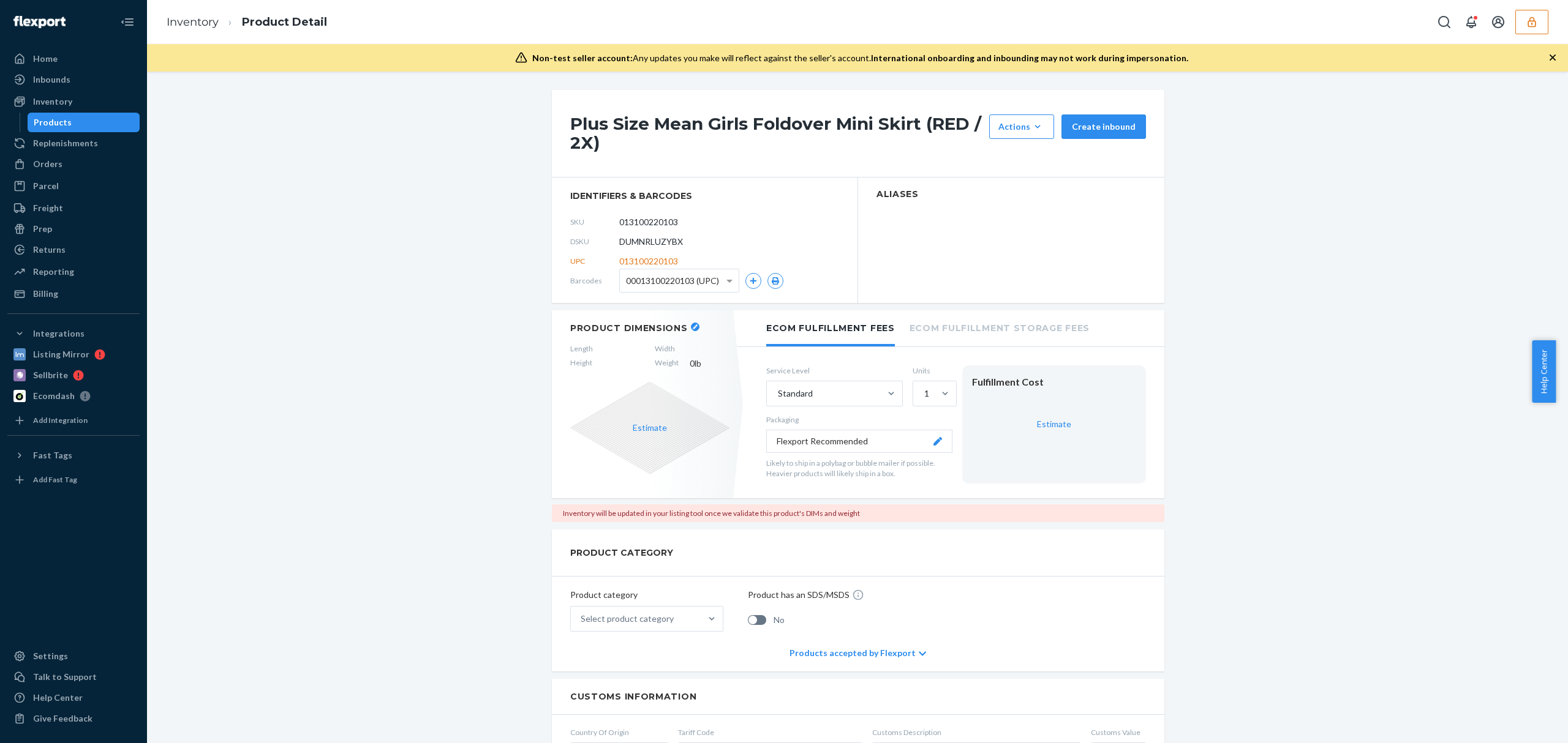
click at [678, 132] on h1 "Plus Size Mean Girls Foldover Mini Skirt (RED / 2X)" at bounding box center [776, 134] width 413 height 38
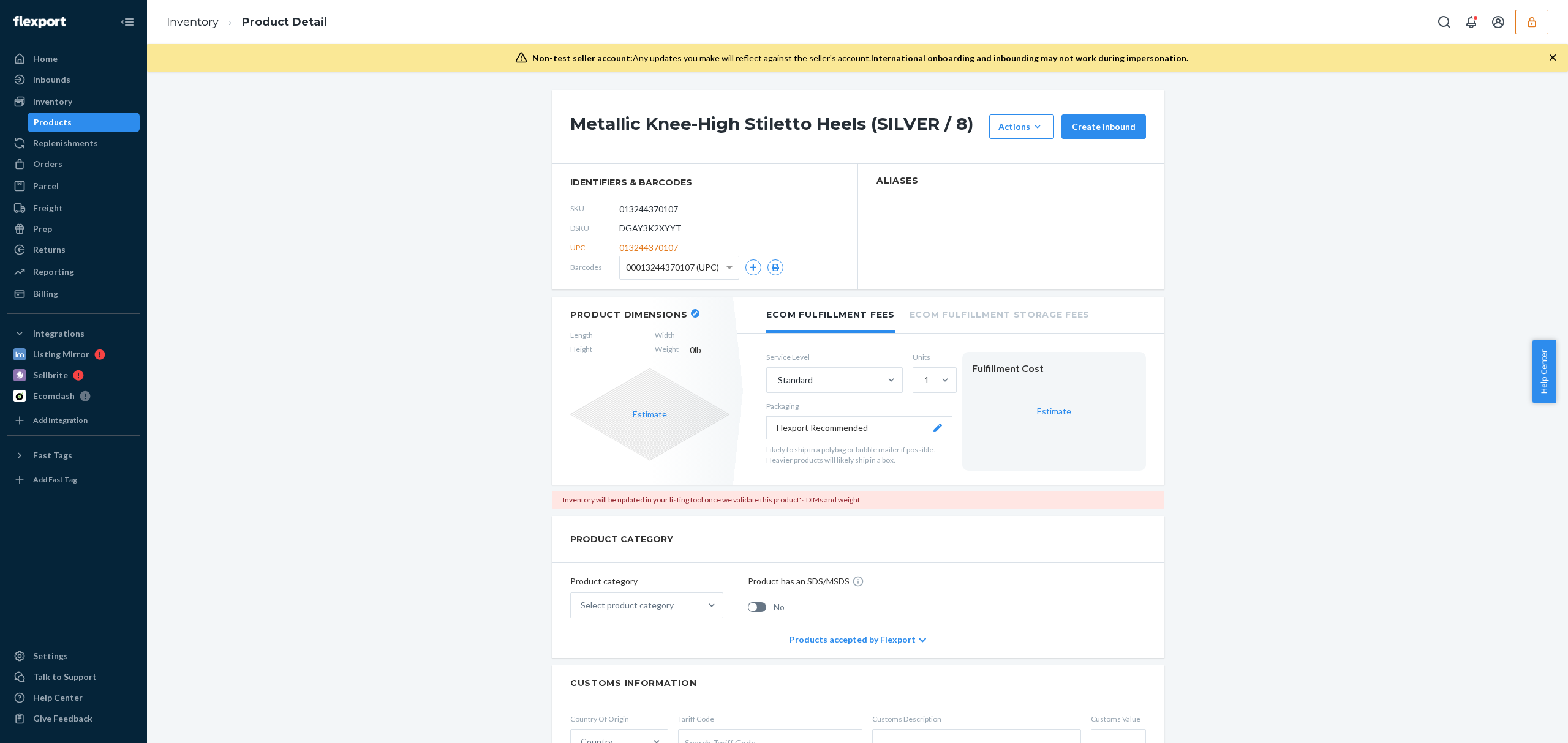
click at [676, 130] on h1 "Metallic Knee-High Stiletto Heels (SILVER / 8)" at bounding box center [776, 127] width 413 height 24
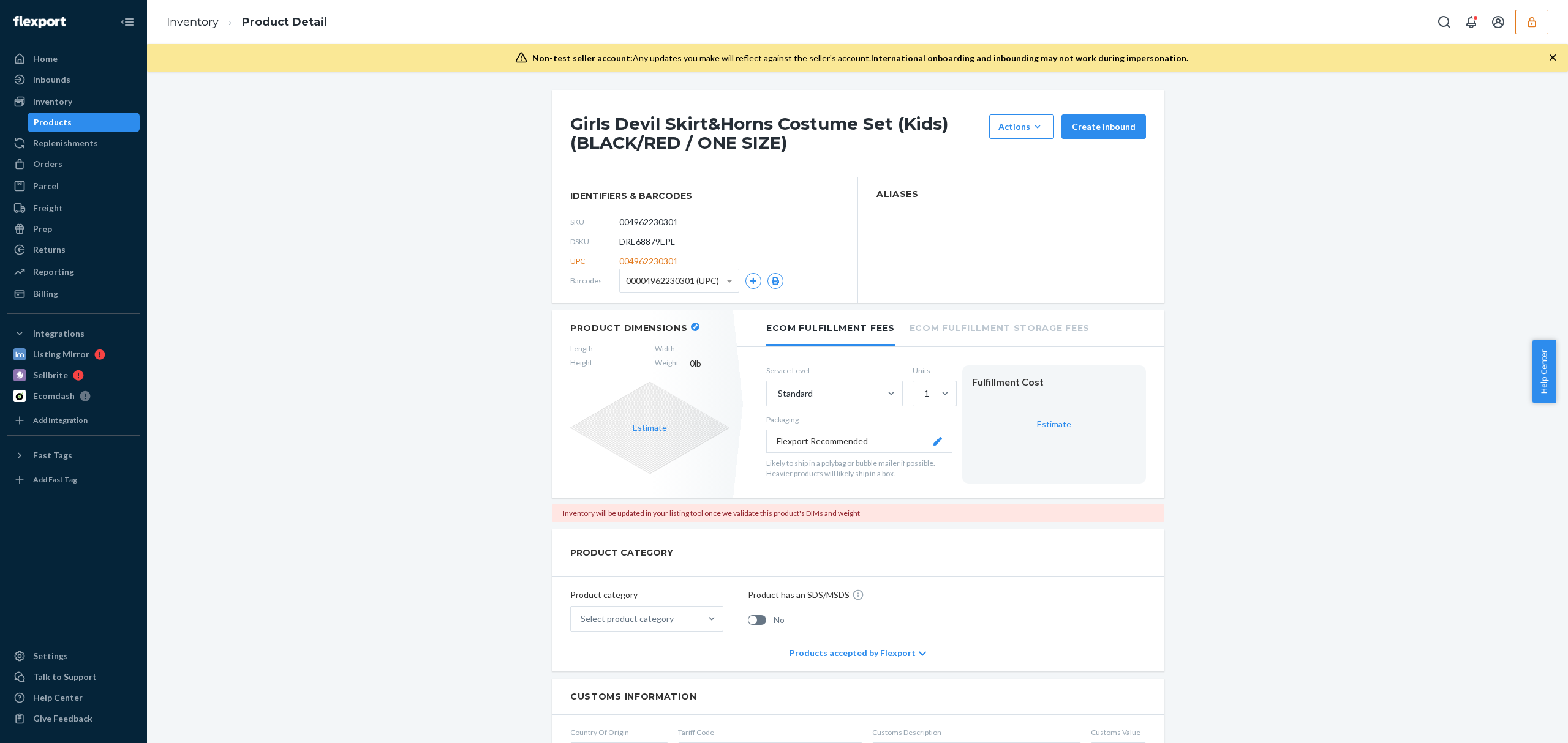
click at [717, 128] on h1 "Girls Devil Skirt&Horns Costume Set (Kids) (BLACK/RED / ONE SIZE)" at bounding box center [776, 134] width 413 height 38
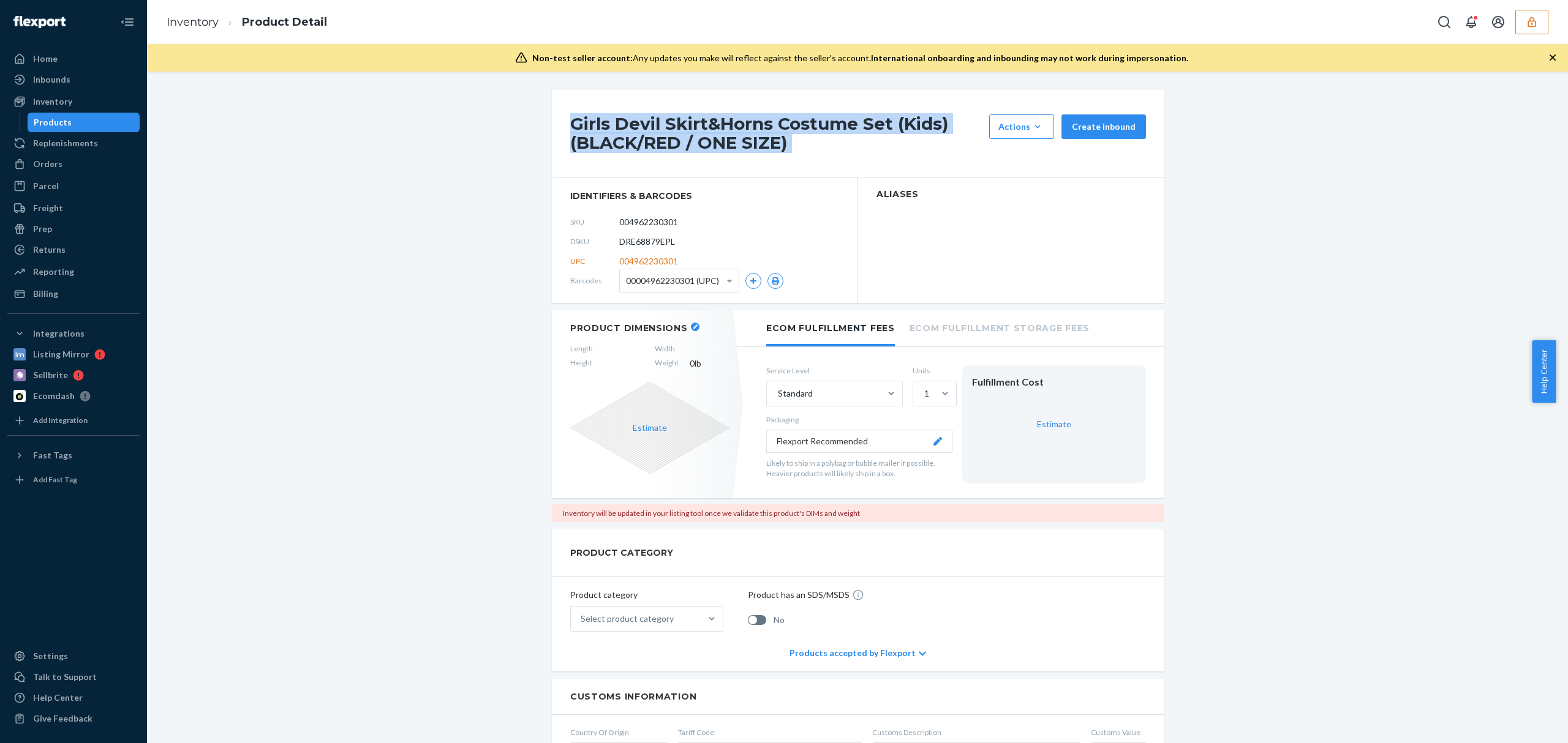
click at [717, 128] on h1 "Girls Devil Skirt&Horns Costume Set (Kids) (BLACK/RED / ONE SIZE)" at bounding box center [776, 134] width 413 height 38
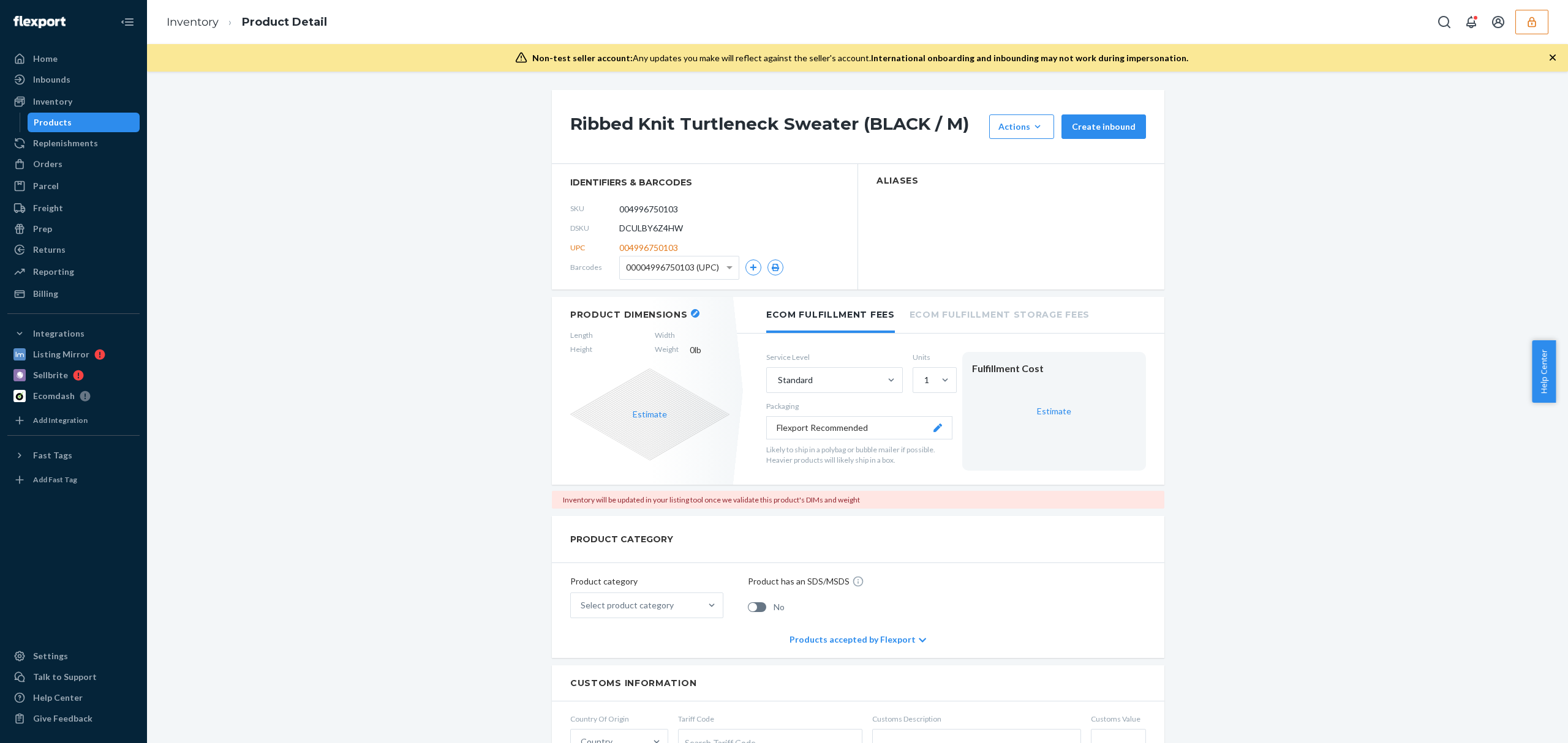
click at [784, 125] on h1 "Ribbed Knit Turtleneck Sweater (BLACK / M)" at bounding box center [776, 127] width 413 height 24
click at [664, 122] on h1 "Faux Leather Split-Hem Pants (BROWN / S)" at bounding box center [776, 127] width 413 height 24
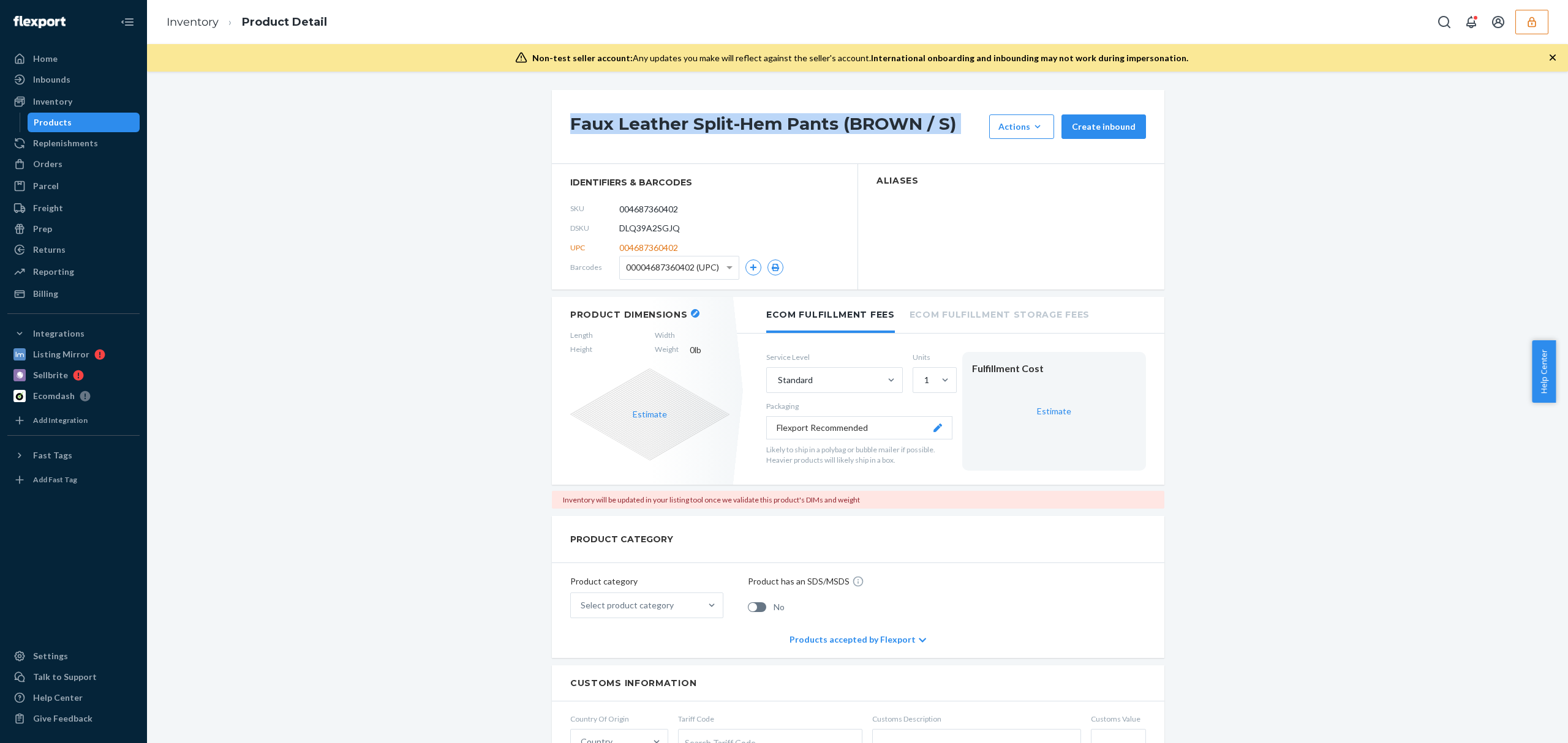
click at [664, 122] on h1 "Faux Leather Split-Hem Pants (BROWN / S)" at bounding box center [776, 127] width 413 height 24
drag, startPoint x: 664, startPoint y: 122, endPoint x: 355, endPoint y: 15, distance: 327.0
click at [476, 143] on div "Faux Leather Split-Hem Pants (BROWN / S) Actions Hide Request removal Create in…" at bounding box center [858, 722] width 1403 height 1263
click at [713, 101] on div "Faux Leather Split-Hem Pants (BROWN / S) Actions Hide Request removal Create in…" at bounding box center [858, 127] width 612 height 74
click at [719, 119] on h1 "Faux Leather Split-Hem Pants (BROWN / S)" at bounding box center [776, 127] width 413 height 24
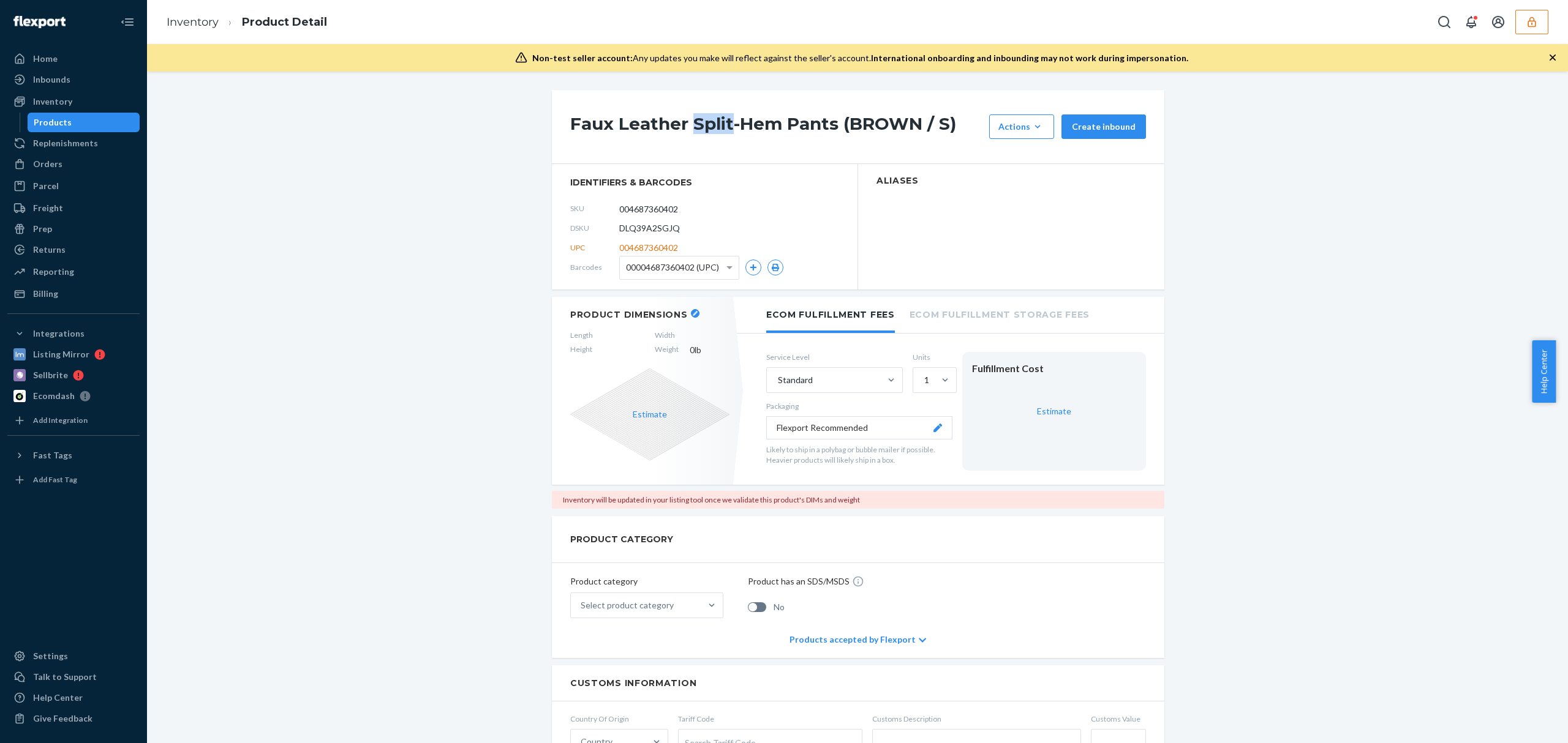
click at [719, 119] on h1 "Faux Leather Split-Hem Pants (BROWN / S)" at bounding box center [776, 127] width 413 height 24
drag, startPoint x: 719, startPoint y: 119, endPoint x: 600, endPoint y: 119, distance: 119.0
click at [600, 119] on h1 "Faux Leather Split-Hem Pants (BROWN / S)" at bounding box center [776, 127] width 413 height 24
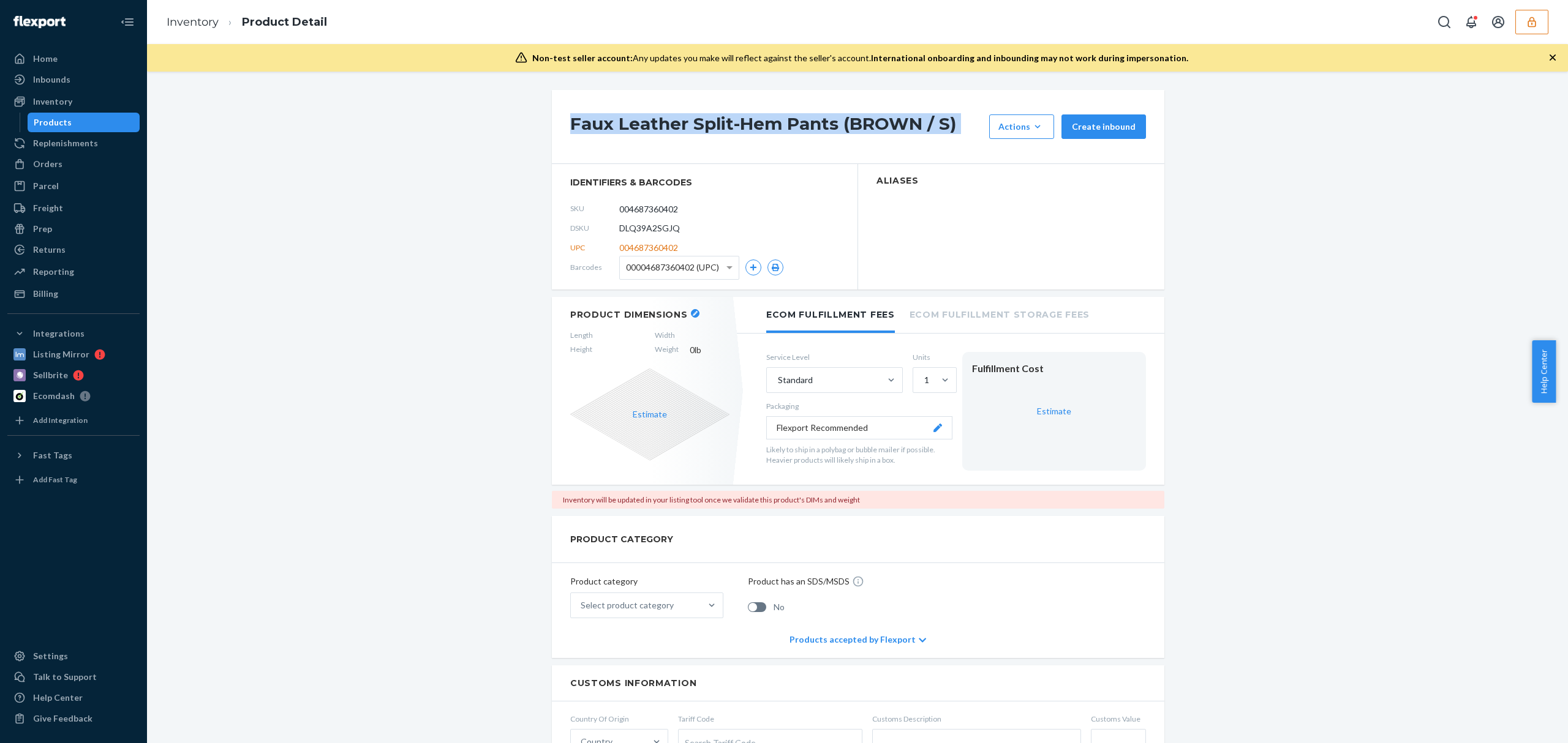
click at [600, 119] on h1 "Faux Leather Split-Hem Pants (BROWN / S)" at bounding box center [776, 127] width 413 height 24
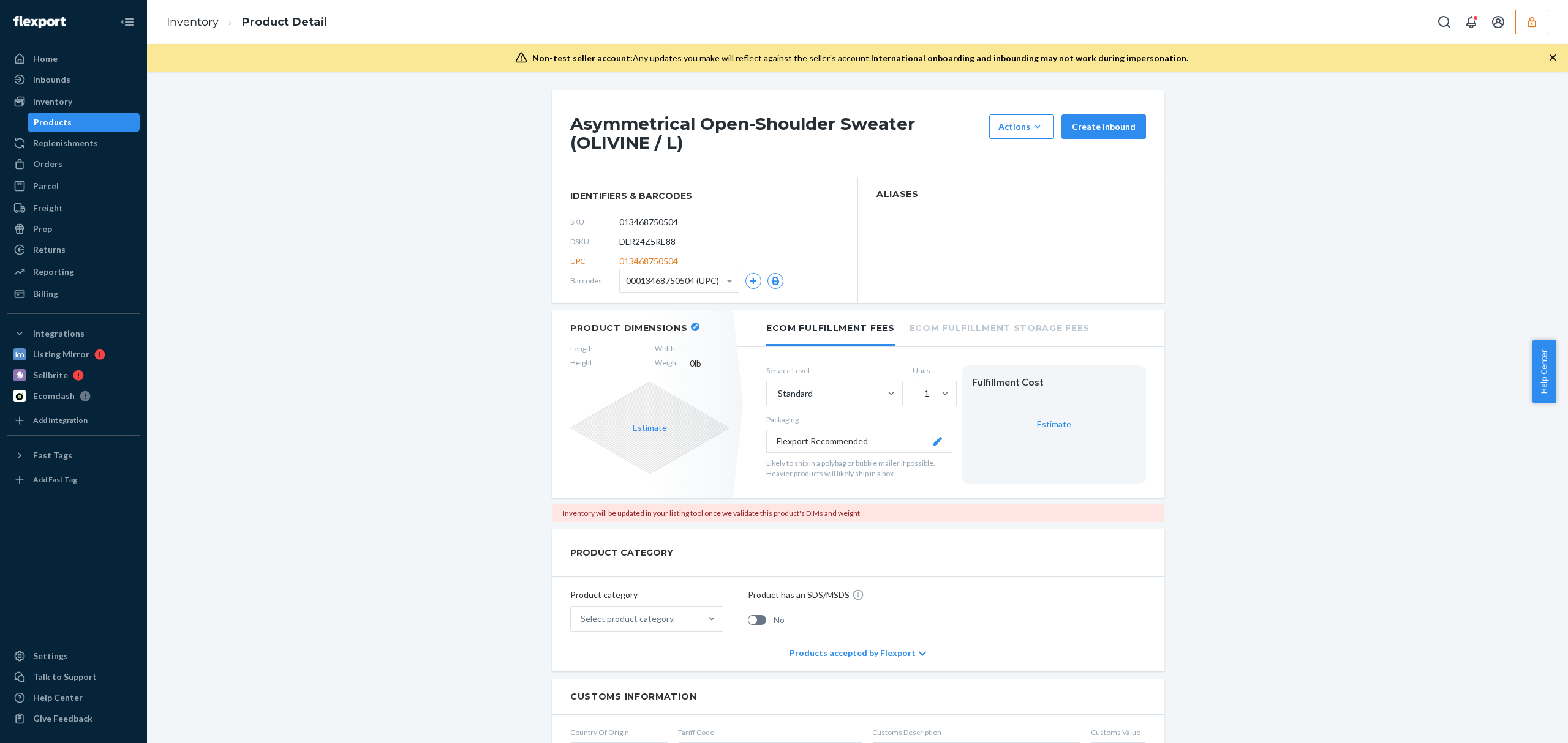
click at [641, 129] on h1 "Asymmetrical Open-Shoulder Sweater (OLIVINE / L)" at bounding box center [776, 134] width 413 height 38
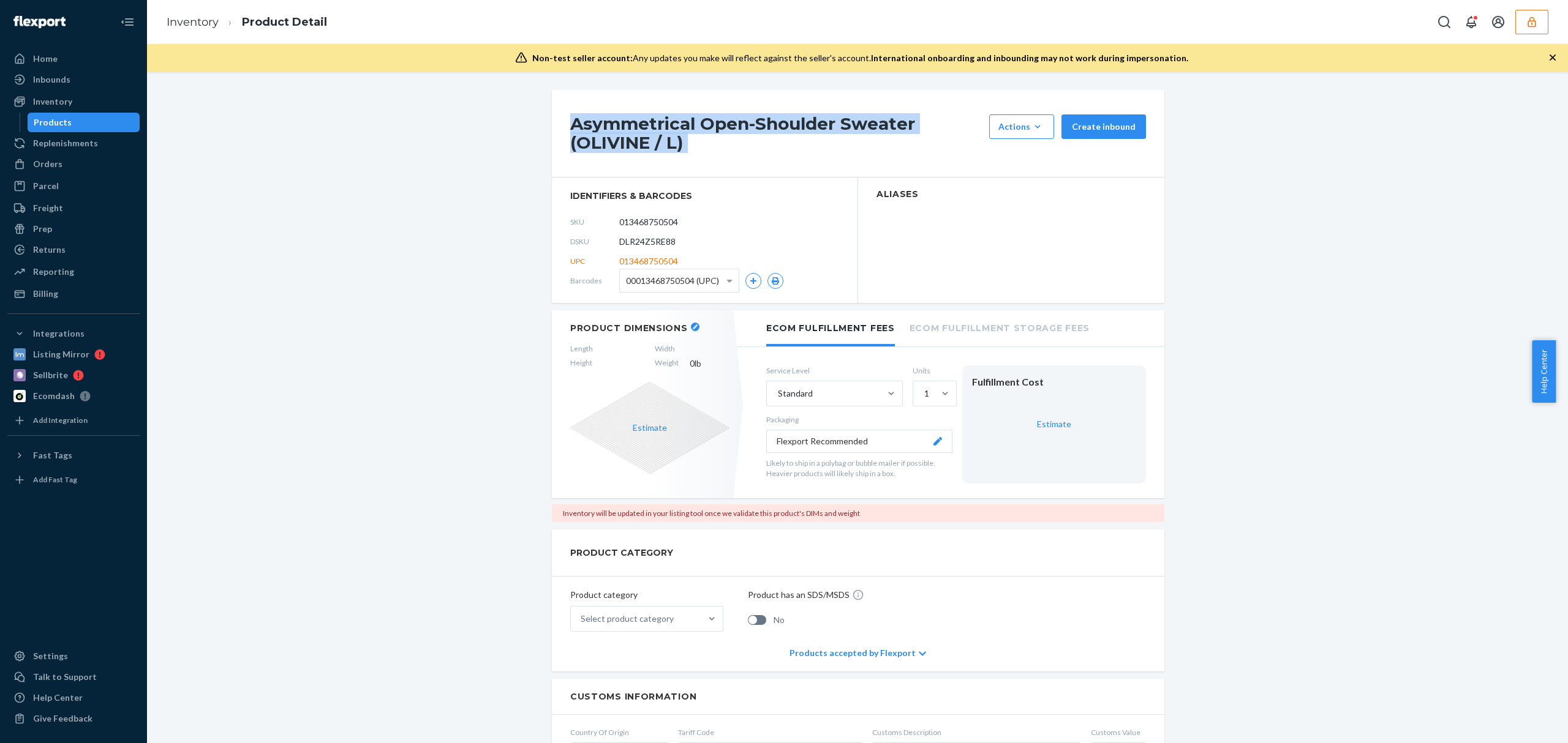
click at [641, 129] on h1 "Asymmetrical Open-Shoulder Sweater (OLIVINE / L)" at bounding box center [776, 134] width 413 height 38
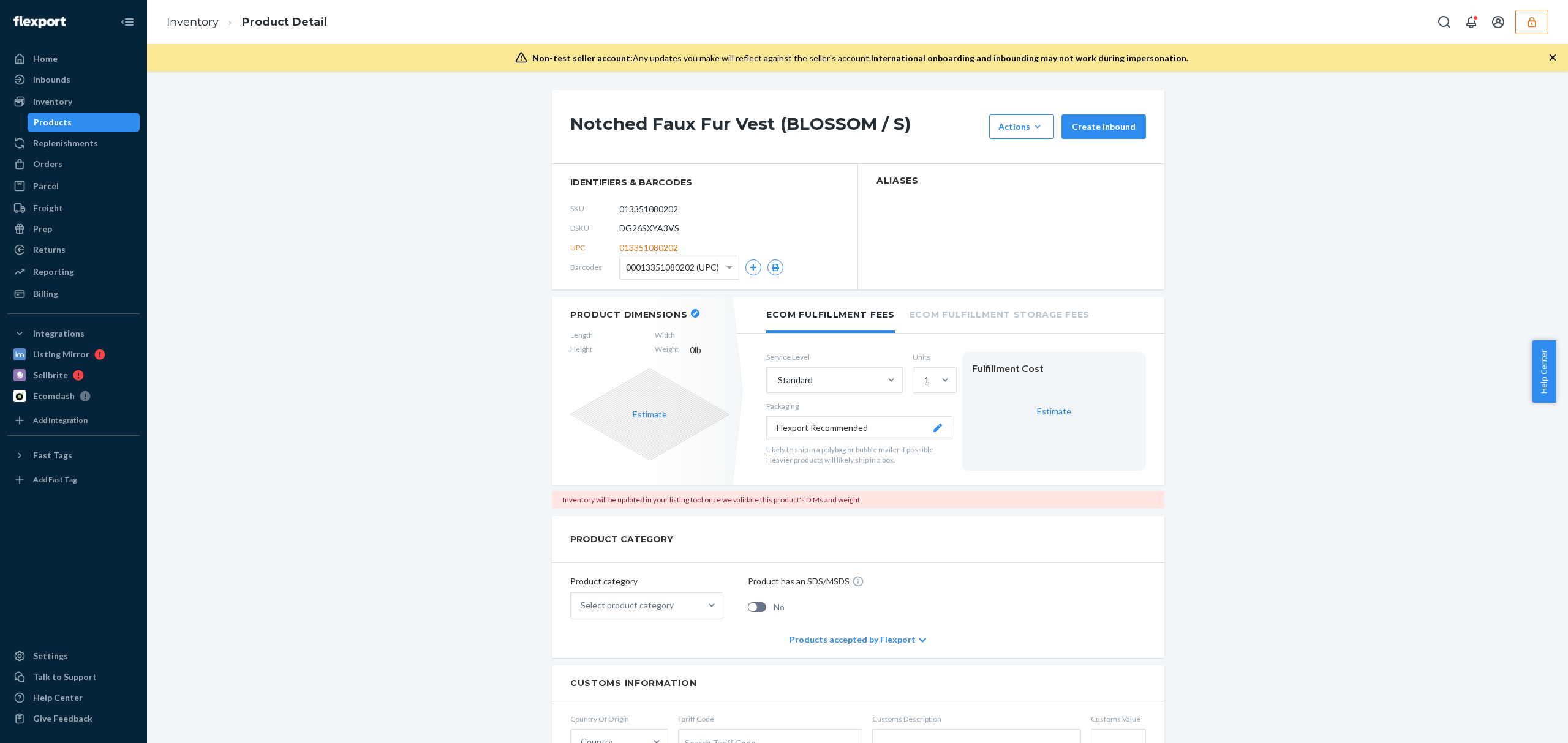
click at [700, 126] on h1 "Notched Faux Fur Vest (BLOSSOM / S)" at bounding box center [776, 127] width 413 height 24
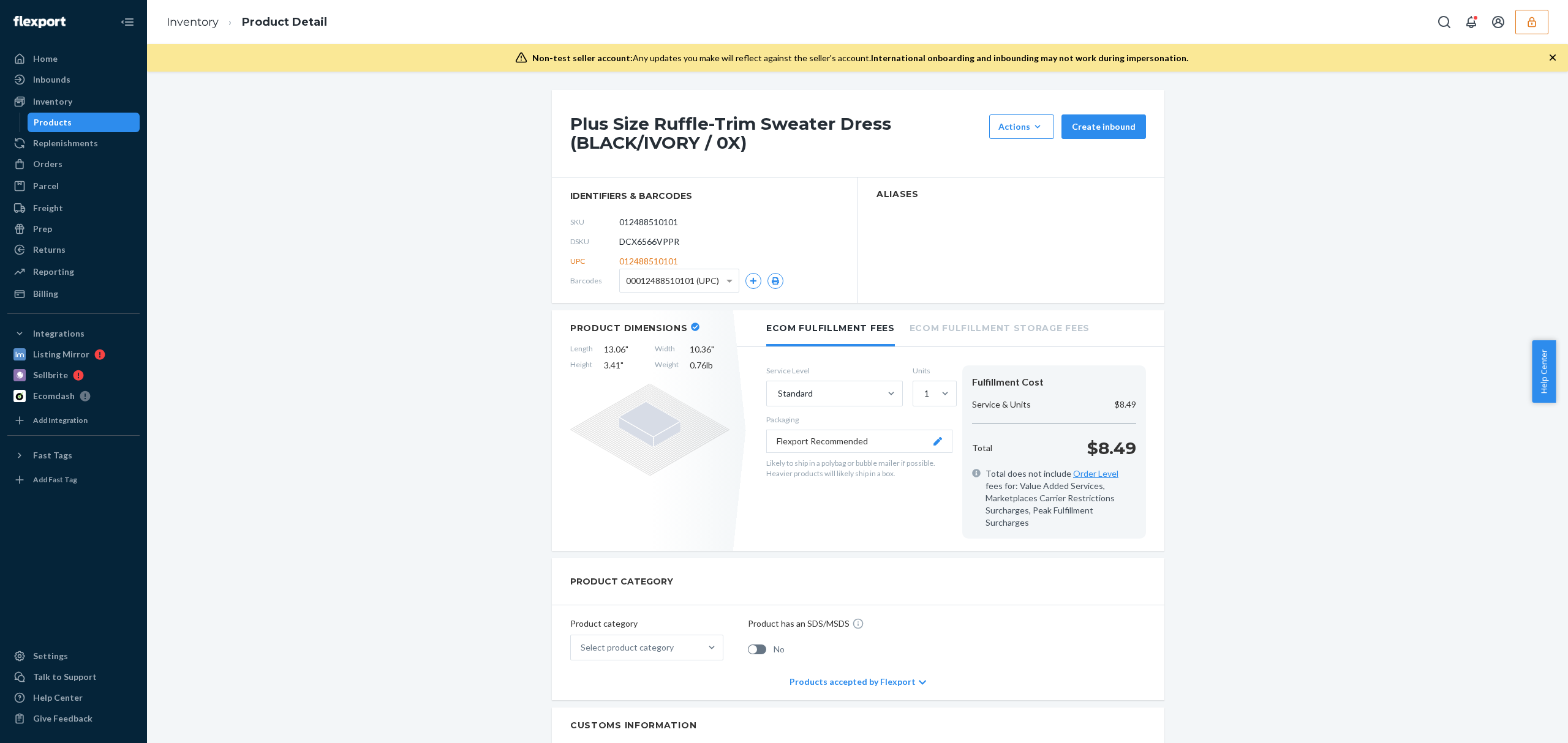
click at [717, 147] on h1 "Plus Size Ruffle-Trim Sweater Dress (BLACK/IVORY / 0X)" at bounding box center [776, 134] width 413 height 38
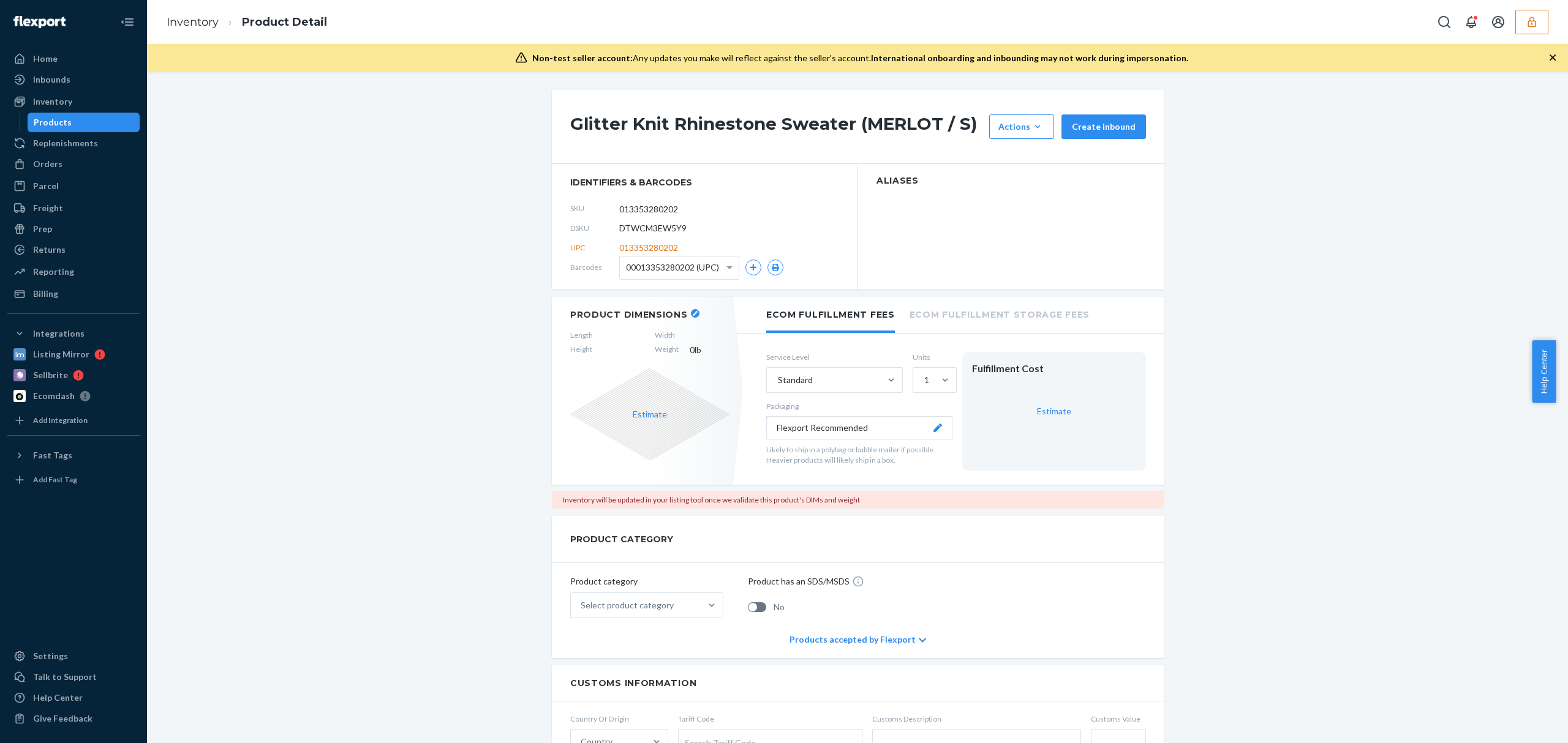
click at [747, 121] on h1 "Glitter Knit Rhinestone Sweater (MERLOT / S)" at bounding box center [776, 127] width 413 height 24
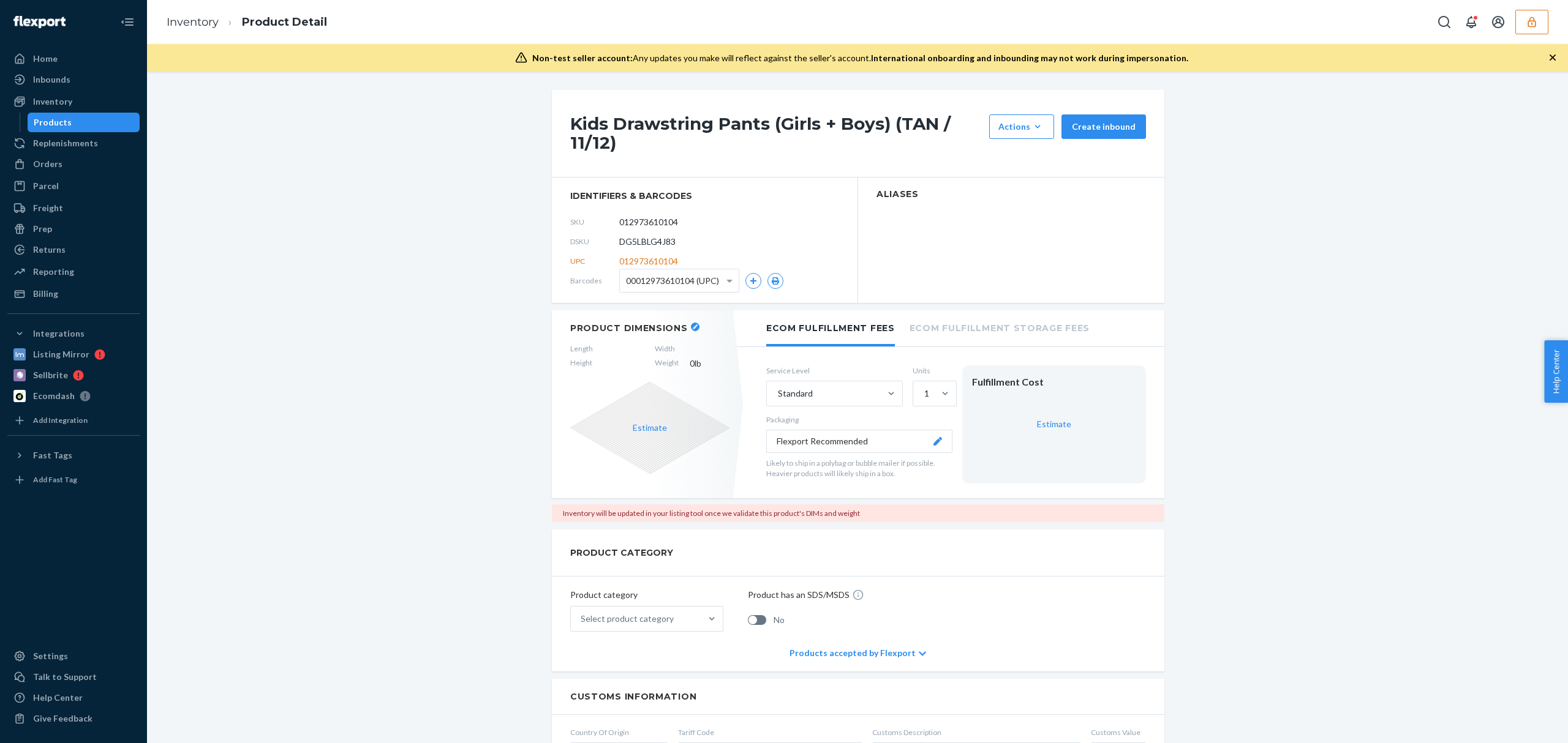
click at [723, 120] on h1 "Kids Drawstring Pants (Girls + Boys) (TAN / 11/12)" at bounding box center [776, 134] width 413 height 38
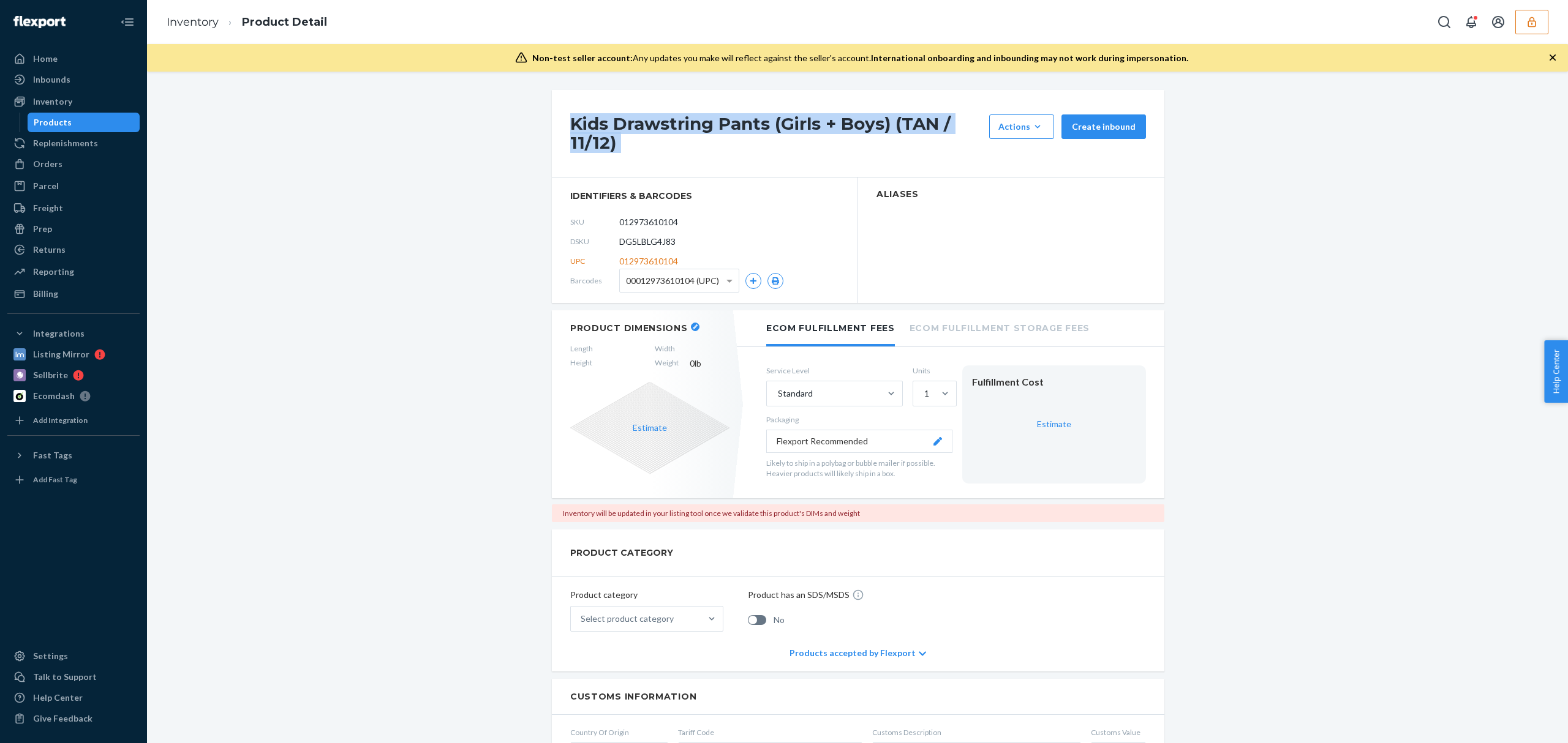
click at [723, 120] on h1 "Kids Drawstring Pants (Girls + Boys) (TAN / 11/12)" at bounding box center [776, 134] width 413 height 38
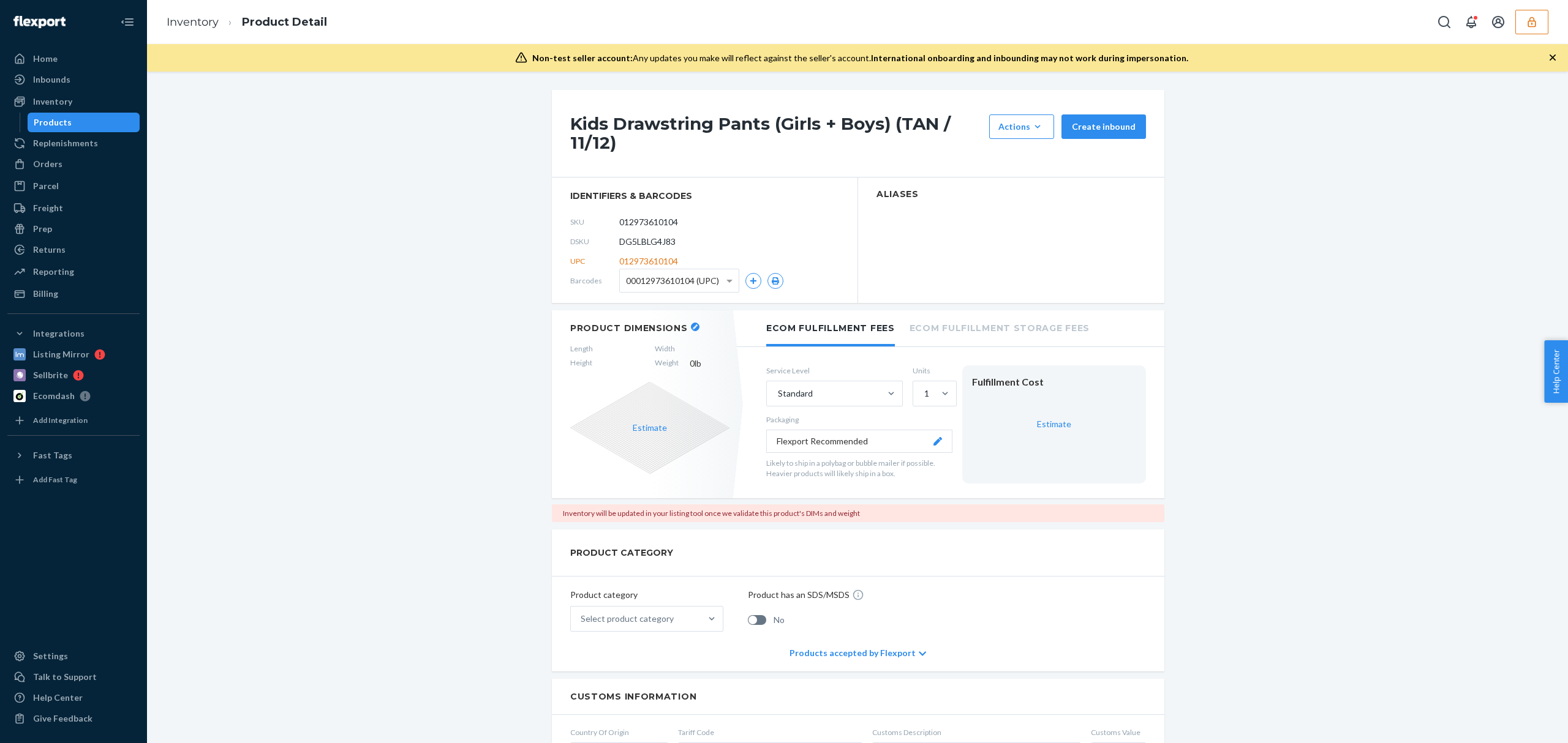
click at [639, 243] on span "DG5LBLG4J83" at bounding box center [647, 242] width 56 height 12
copy span "DG5LBLG4J83"
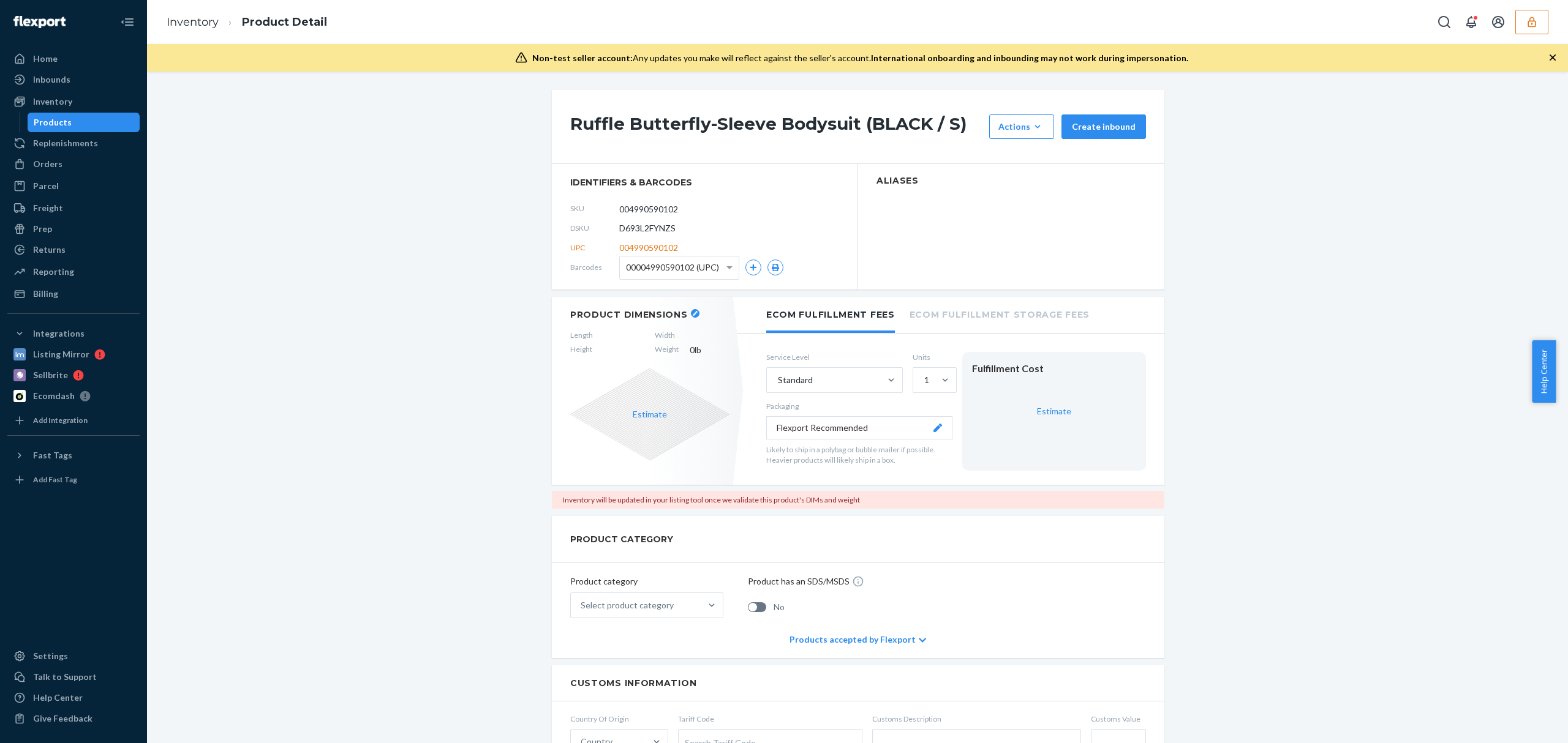
click at [768, 130] on h1 "Ruffle Butterfly-Sleeve Bodysuit (BLACK / S)" at bounding box center [776, 127] width 413 height 24
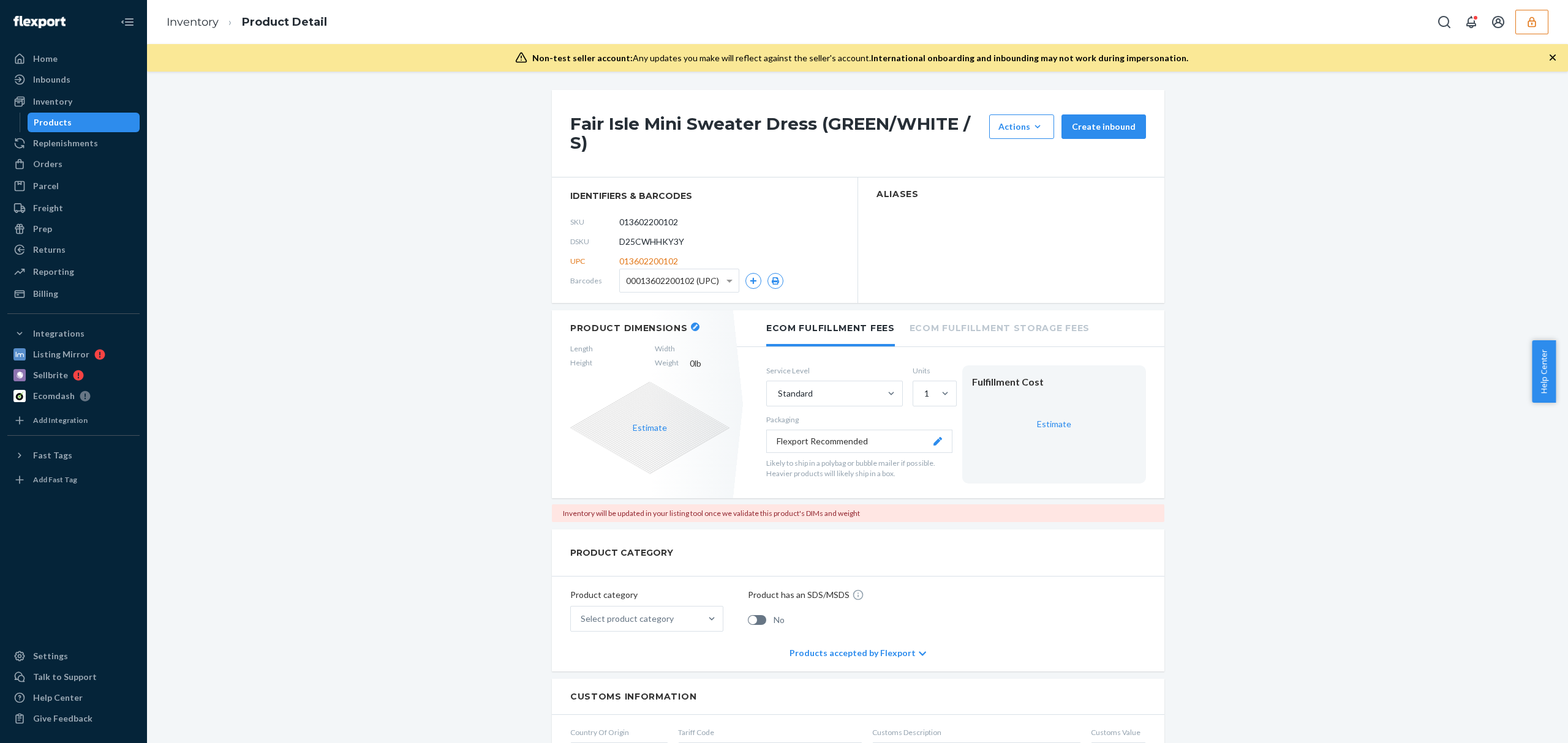
click at [518, 266] on div "Fair Isle Mini Sweater Dress (GREEN/WHITE / S) Actions Hide Request removal Cre…" at bounding box center [858, 728] width 1403 height 1277
click at [658, 136] on h1 "Fair Isle Mini Sweater Dress (GREEN/WHITE / S)" at bounding box center [776, 134] width 413 height 38
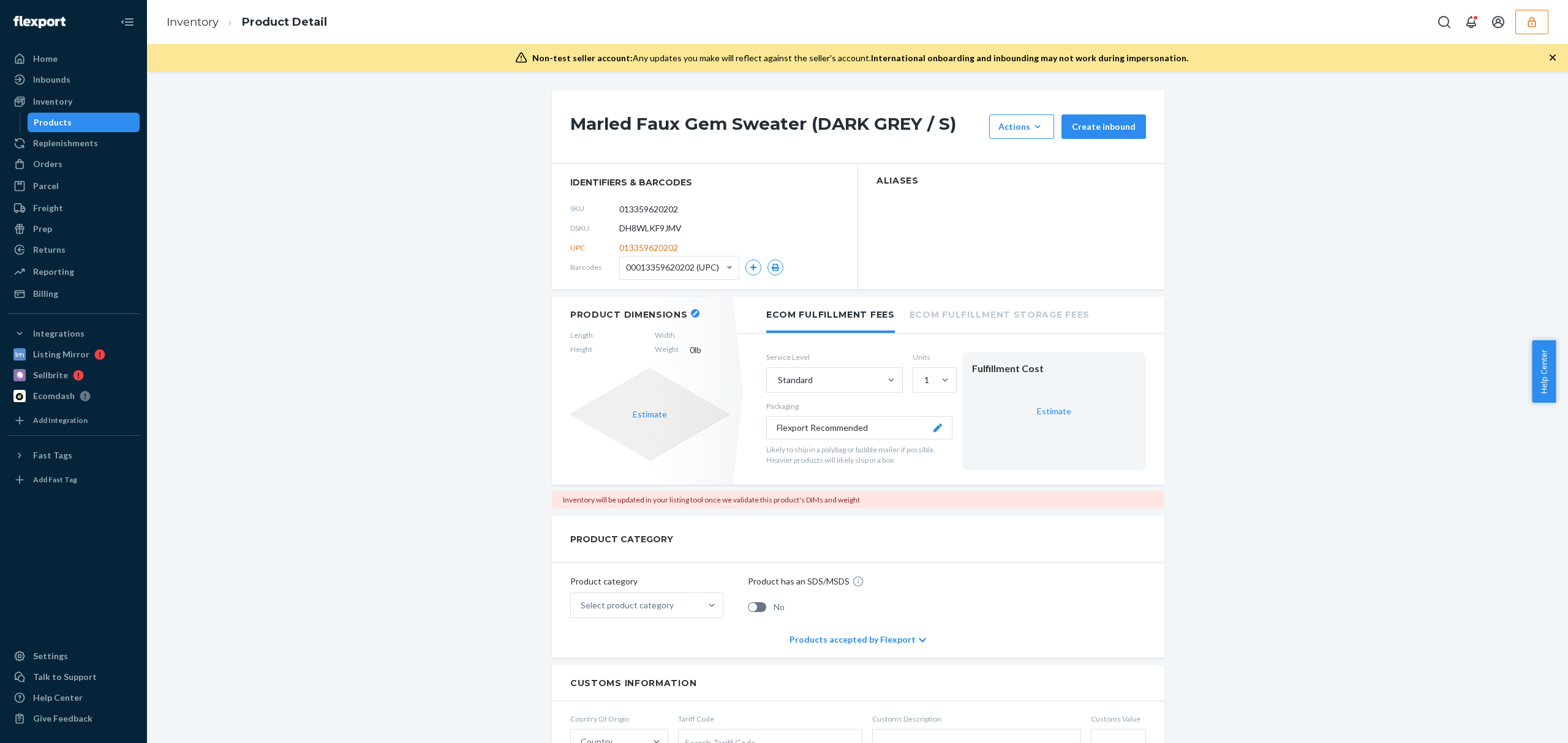
click at [757, 95] on div "Marled Faux Gem Sweater (DARK GREY / S) Actions Hide Request removal Create inb…" at bounding box center [858, 127] width 612 height 74
click at [755, 131] on h1 "Marled Faux Gem Sweater (DARK GREY / S)" at bounding box center [776, 127] width 413 height 24
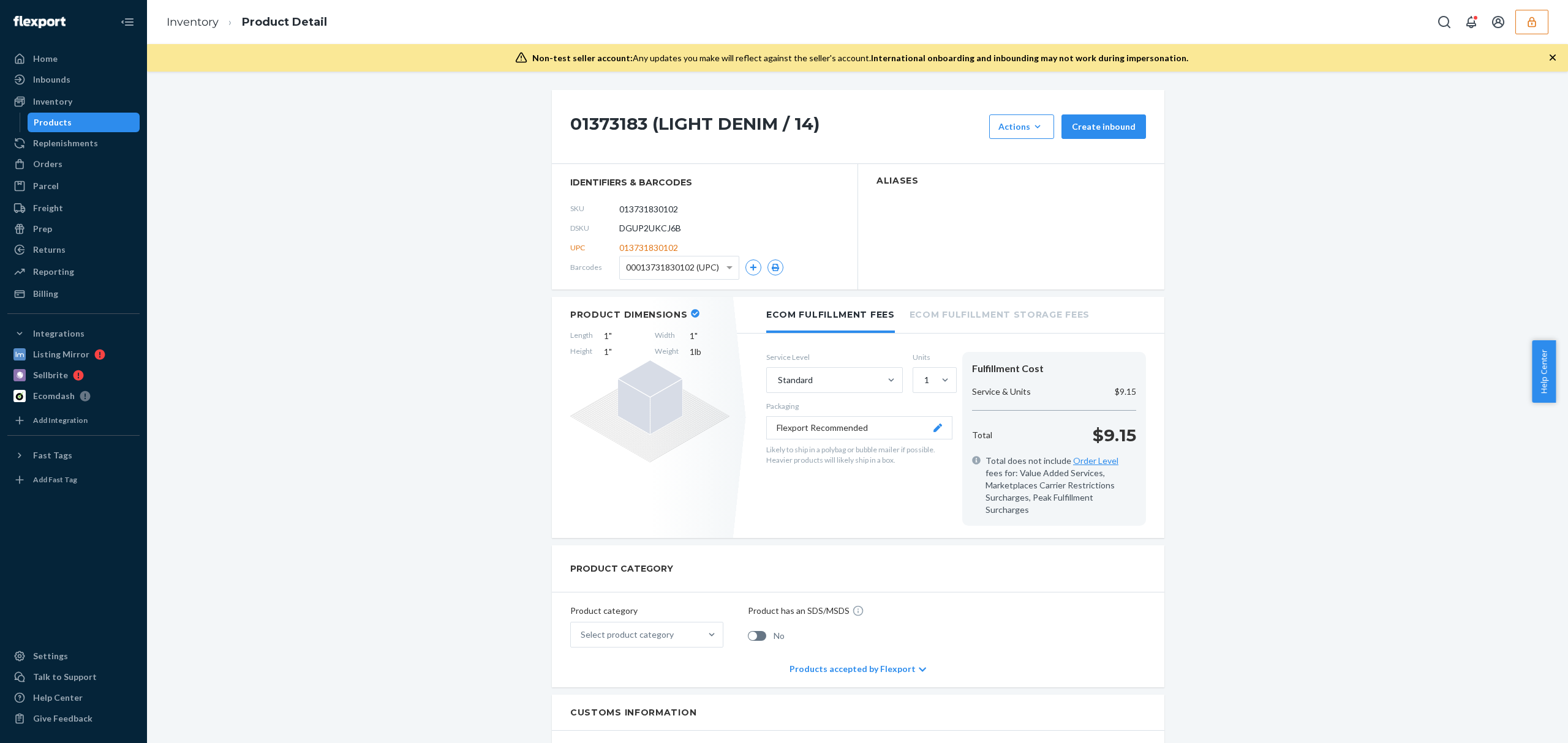
click at [657, 134] on h1 "01373183 (LIGHT DENIM / 14)" at bounding box center [776, 127] width 413 height 24
click at [745, 136] on h1 "01373183 (LIGHT DENIM / 14)" at bounding box center [776, 127] width 413 height 24
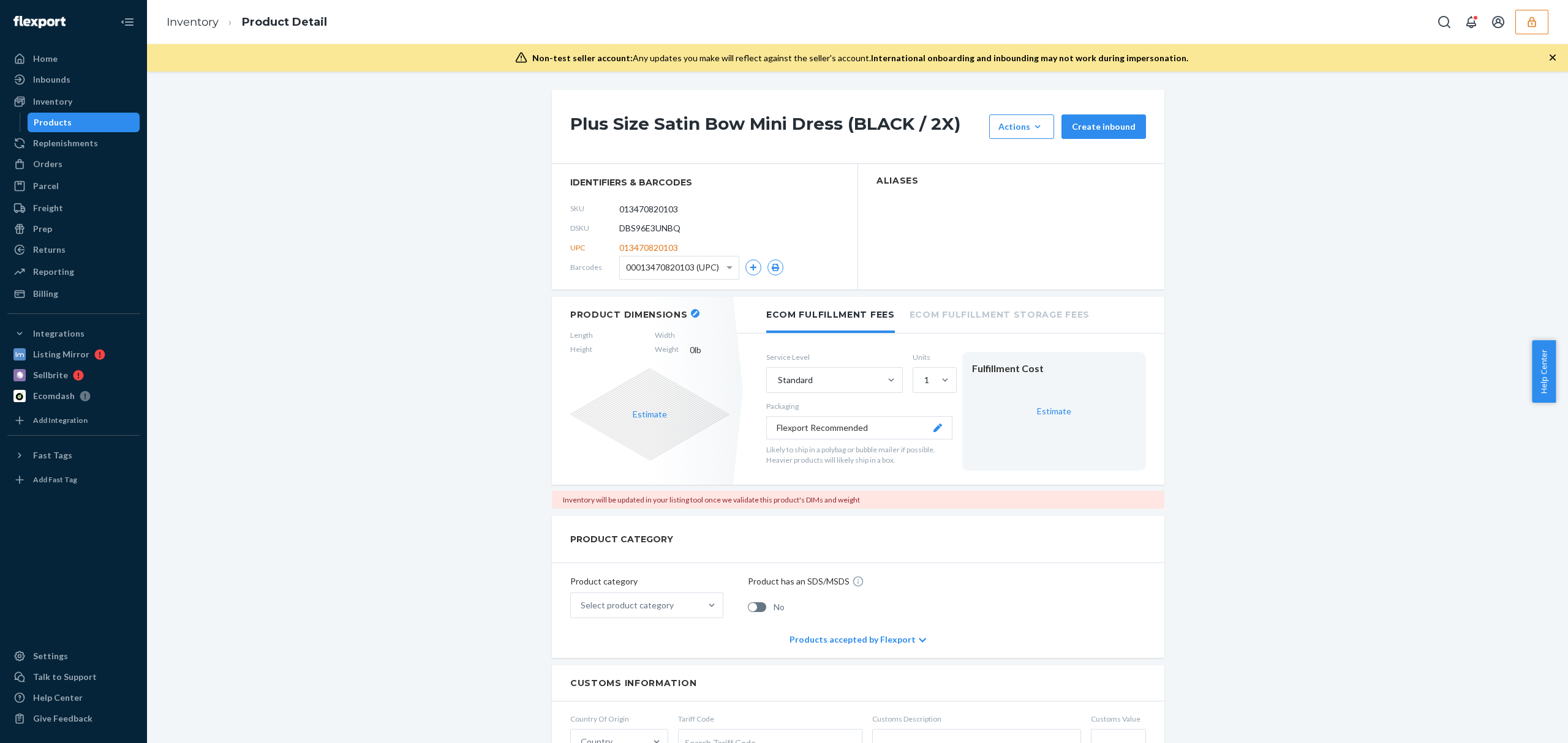
click at [653, 130] on h1 "Plus Size Satin Bow Mini Dress (BLACK / 2X)" at bounding box center [776, 127] width 413 height 24
click at [743, 123] on h1 "Airwalk Patch Chino Pants (BLACK/MULTI / 31)" at bounding box center [776, 127] width 413 height 24
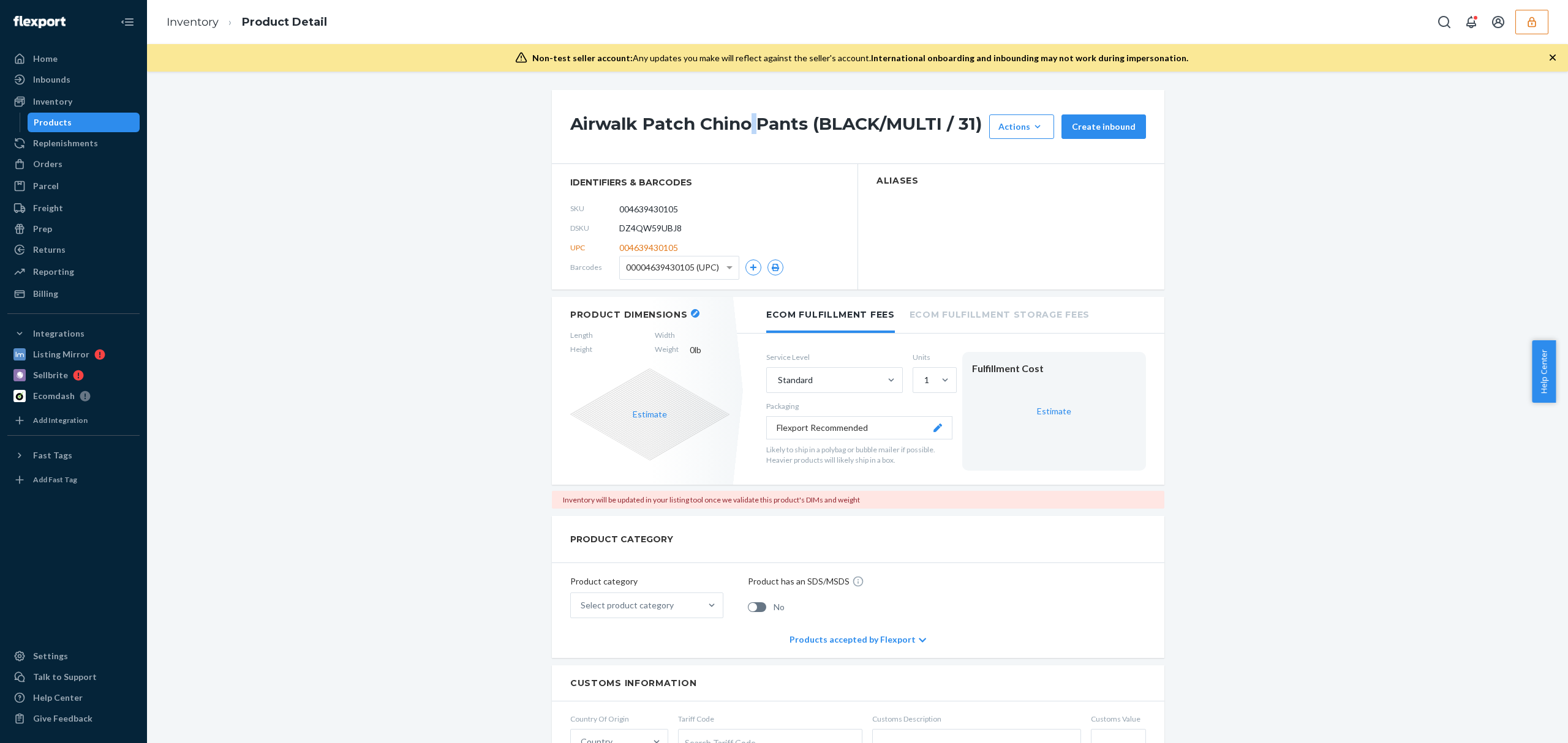
click at [743, 123] on h1 "Airwalk Patch Chino Pants (BLACK/MULTI / 31)" at bounding box center [776, 127] width 413 height 24
click at [700, 126] on h1 "Metallic Knit Raglan Sweater (BLACK / S)" at bounding box center [776, 127] width 413 height 24
click at [1552, 57] on icon "button" at bounding box center [1552, 57] width 6 height 6
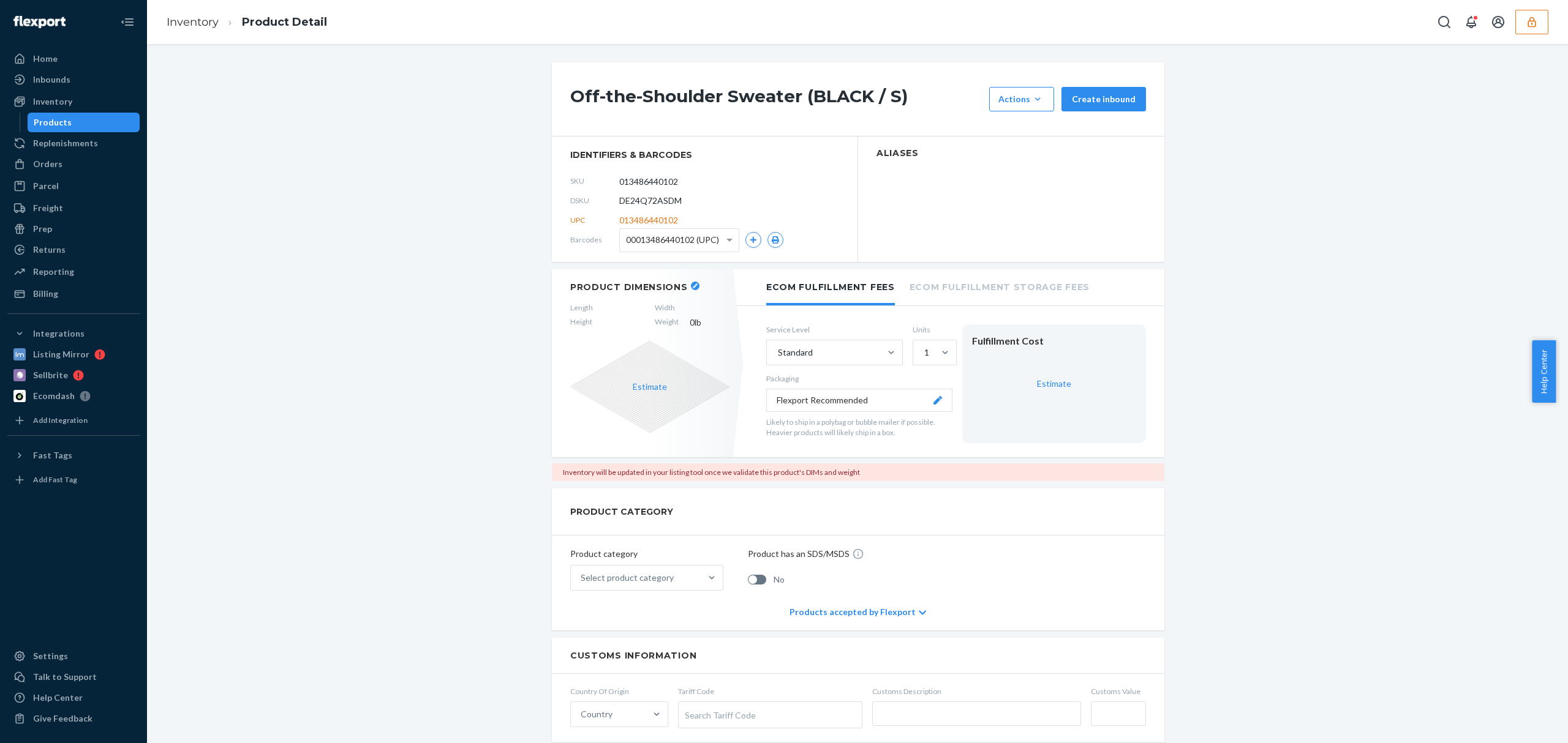
click at [1254, 315] on div "Off-the-Shoulder Sweater (BLACK / S) Actions Hide Request removal Create inboun…" at bounding box center [858, 694] width 1403 height 1263
click at [804, 109] on h1 "Off-the-Shoulder Sweater (BLACK / S)" at bounding box center [776, 99] width 413 height 24
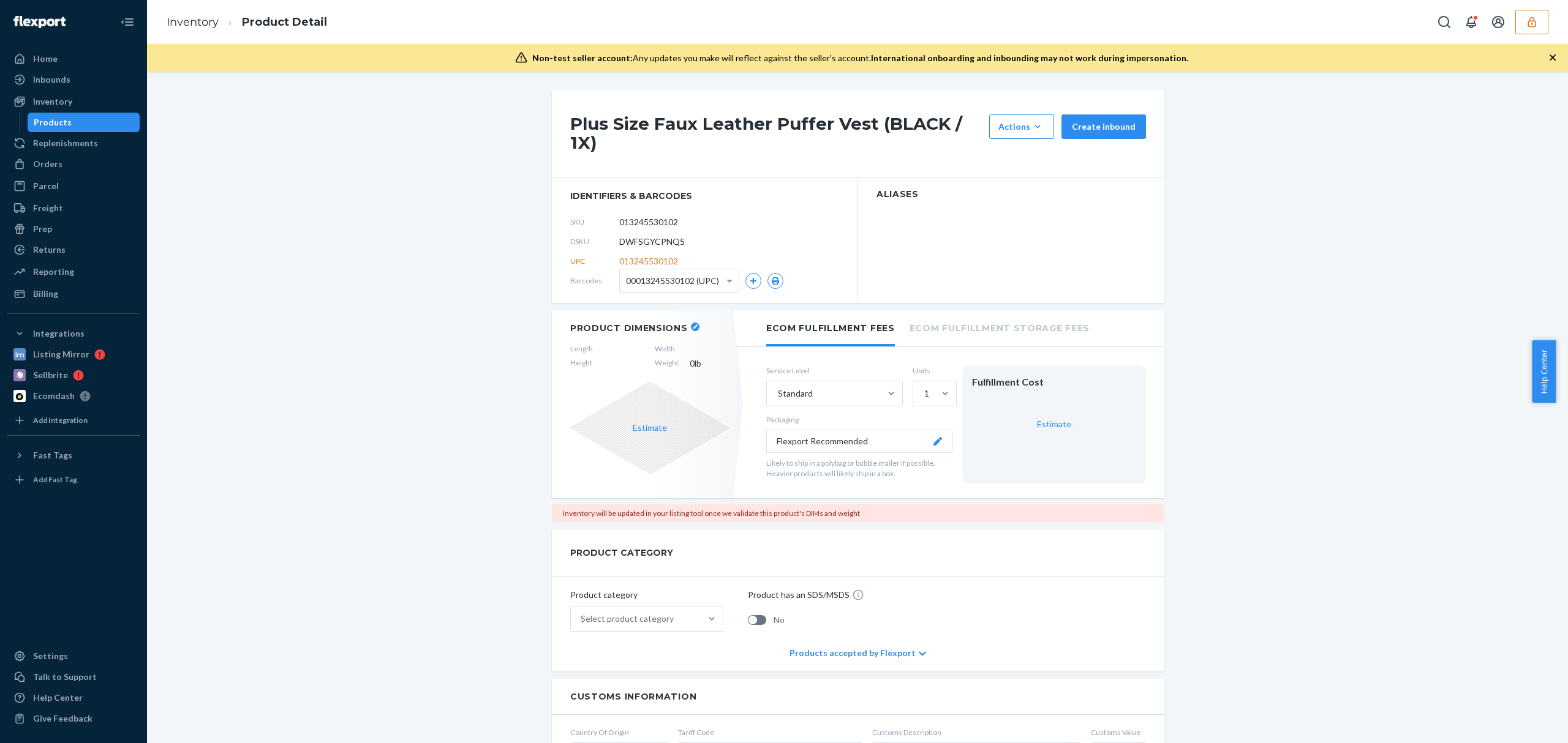
click at [708, 113] on div "Plus Size Faux Leather Puffer Vest (BLACK / 1X) Actions Hide Request removal Cr…" at bounding box center [858, 134] width 612 height 87
click at [748, 123] on h1 "Plus Size Wicked Rosette Tube Dress (PINK / 3X)" at bounding box center [776, 134] width 413 height 38
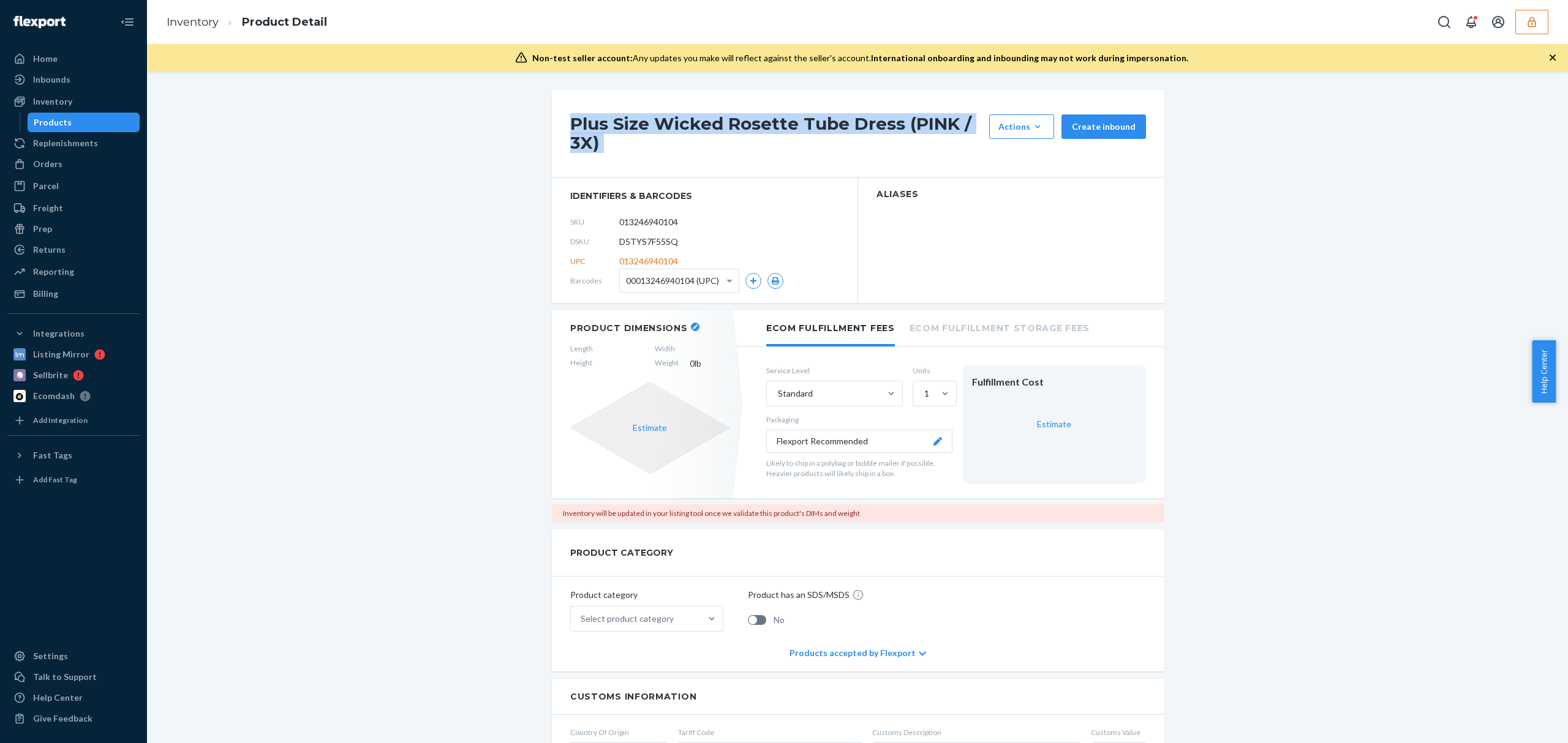
click at [748, 123] on h1 "Plus Size Wicked Rosette Tube Dress (PINK / 3X)" at bounding box center [776, 134] width 413 height 38
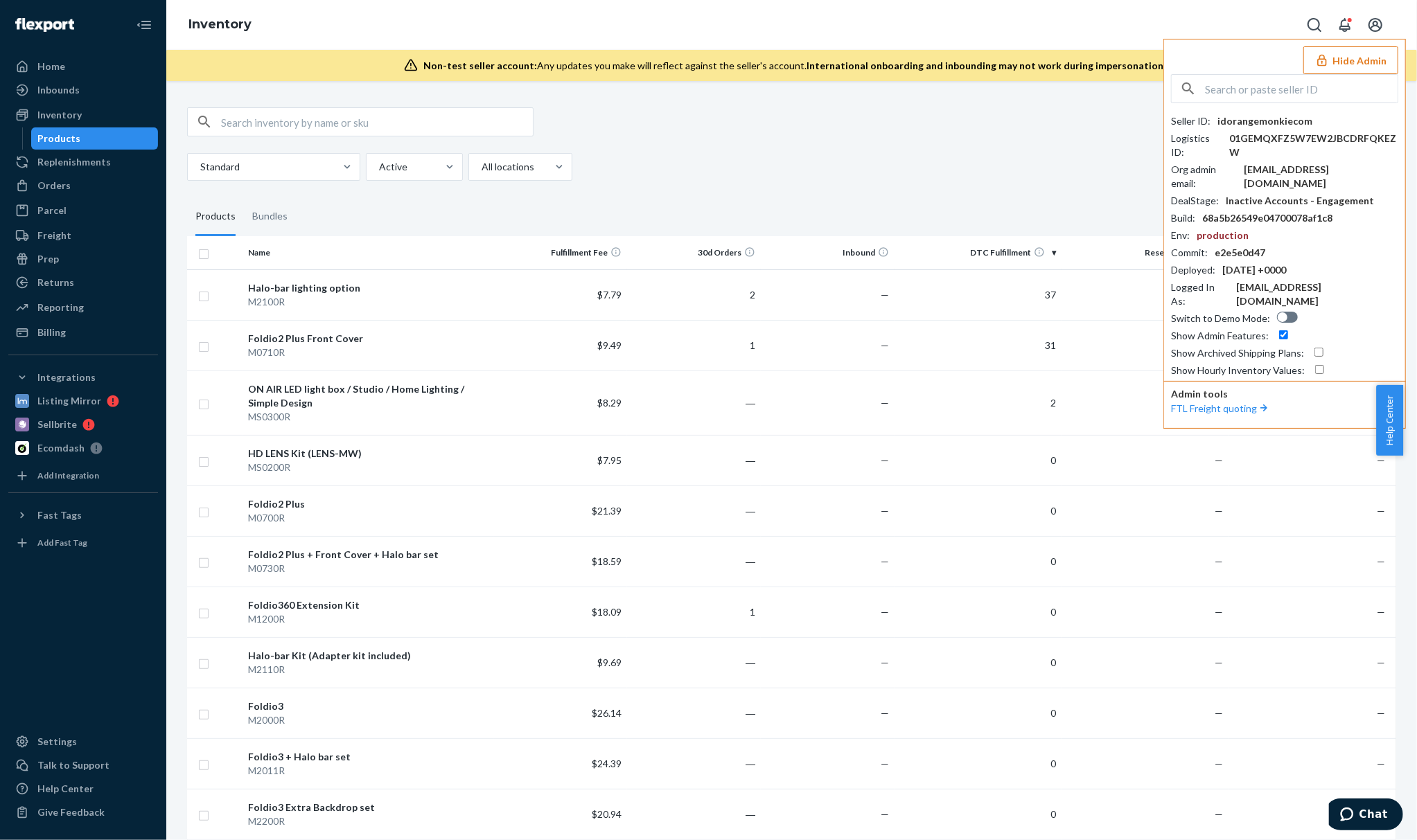
click at [1256, 87] on input "text" at bounding box center [1302, 88] width 193 height 27
paste input "infostellalifecom"
type input "infostellalifecom"
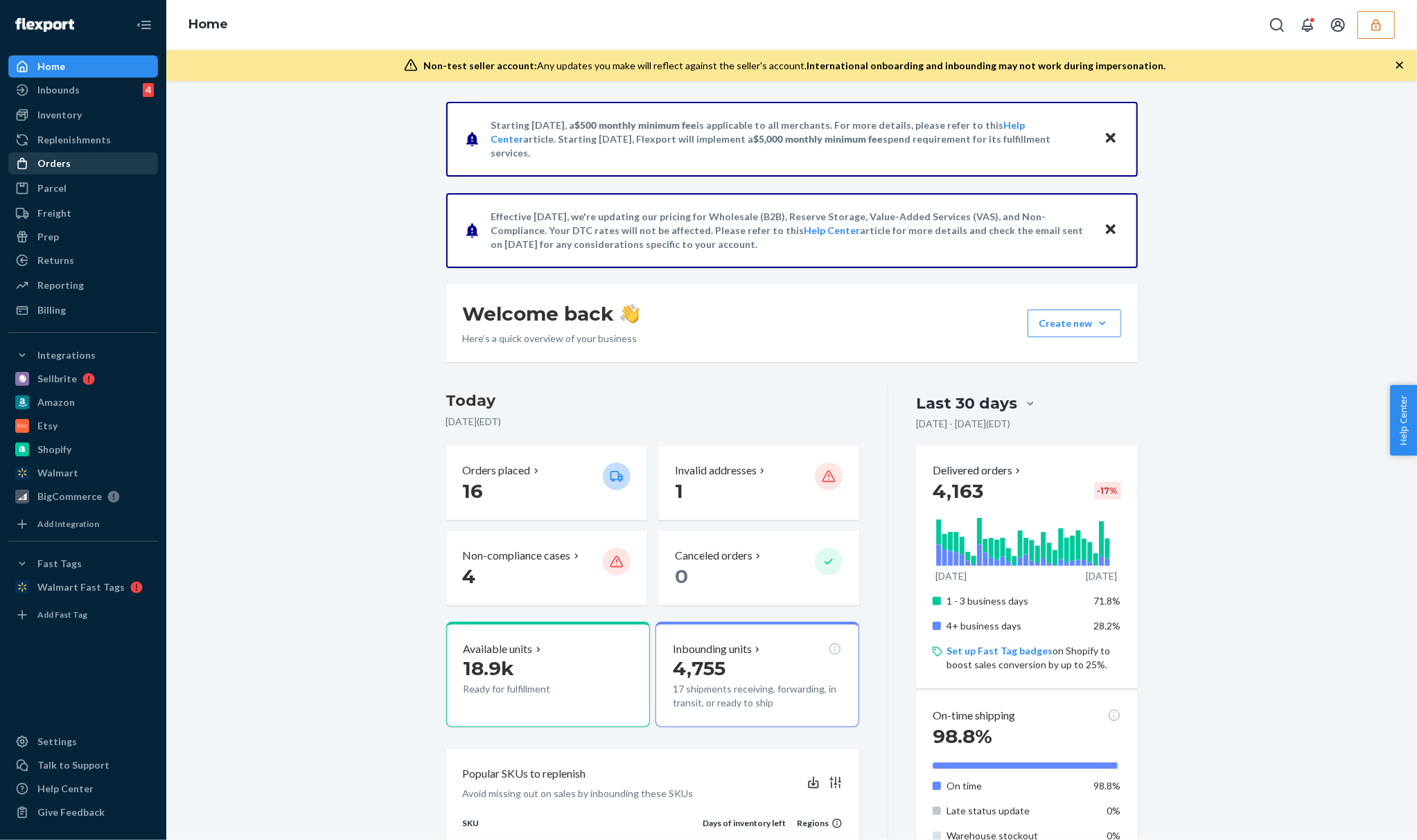
click at [118, 172] on div "Orders" at bounding box center [83, 163] width 147 height 20
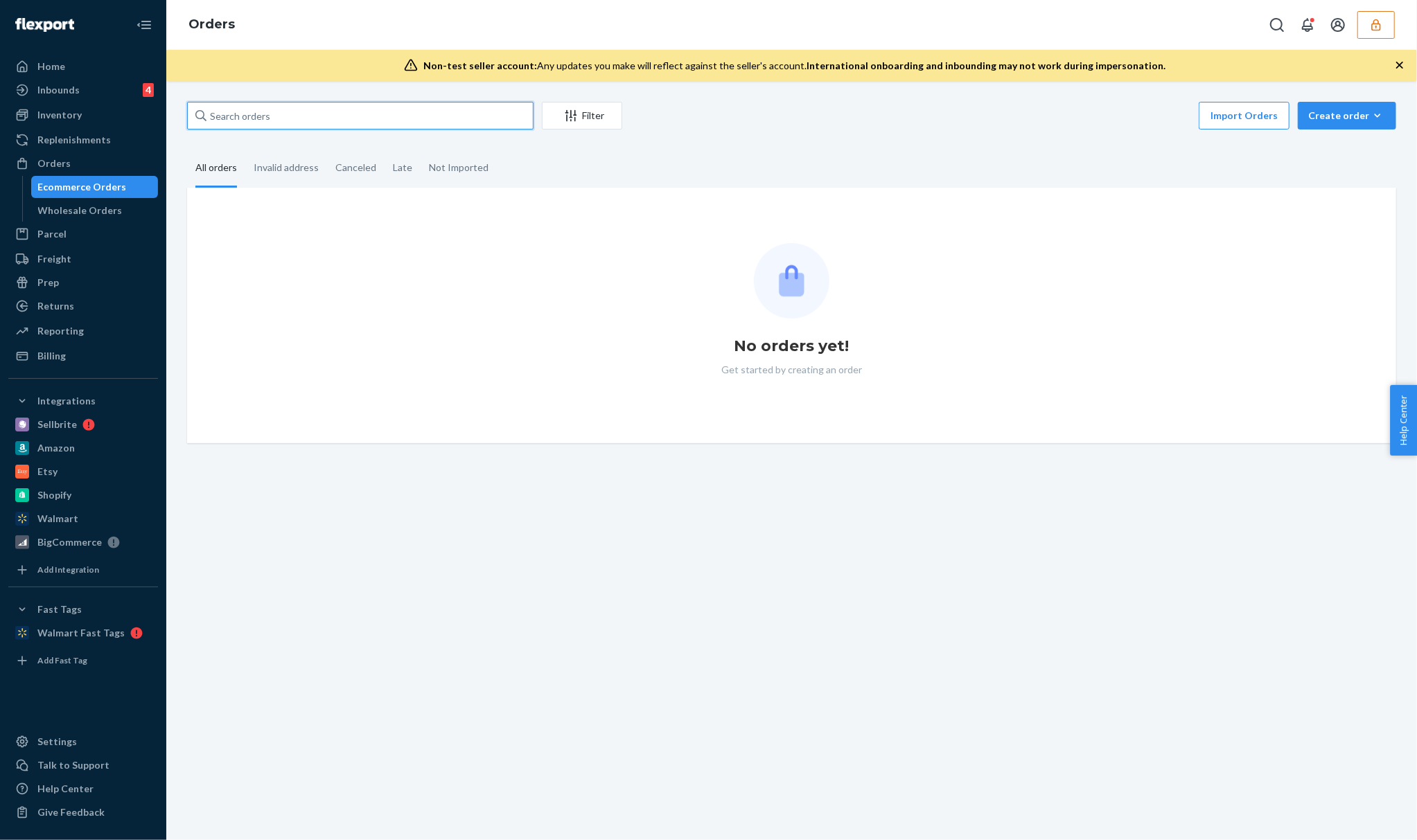
drag, startPoint x: 283, startPoint y: 100, endPoint x: 286, endPoint y: 109, distance: 9.5
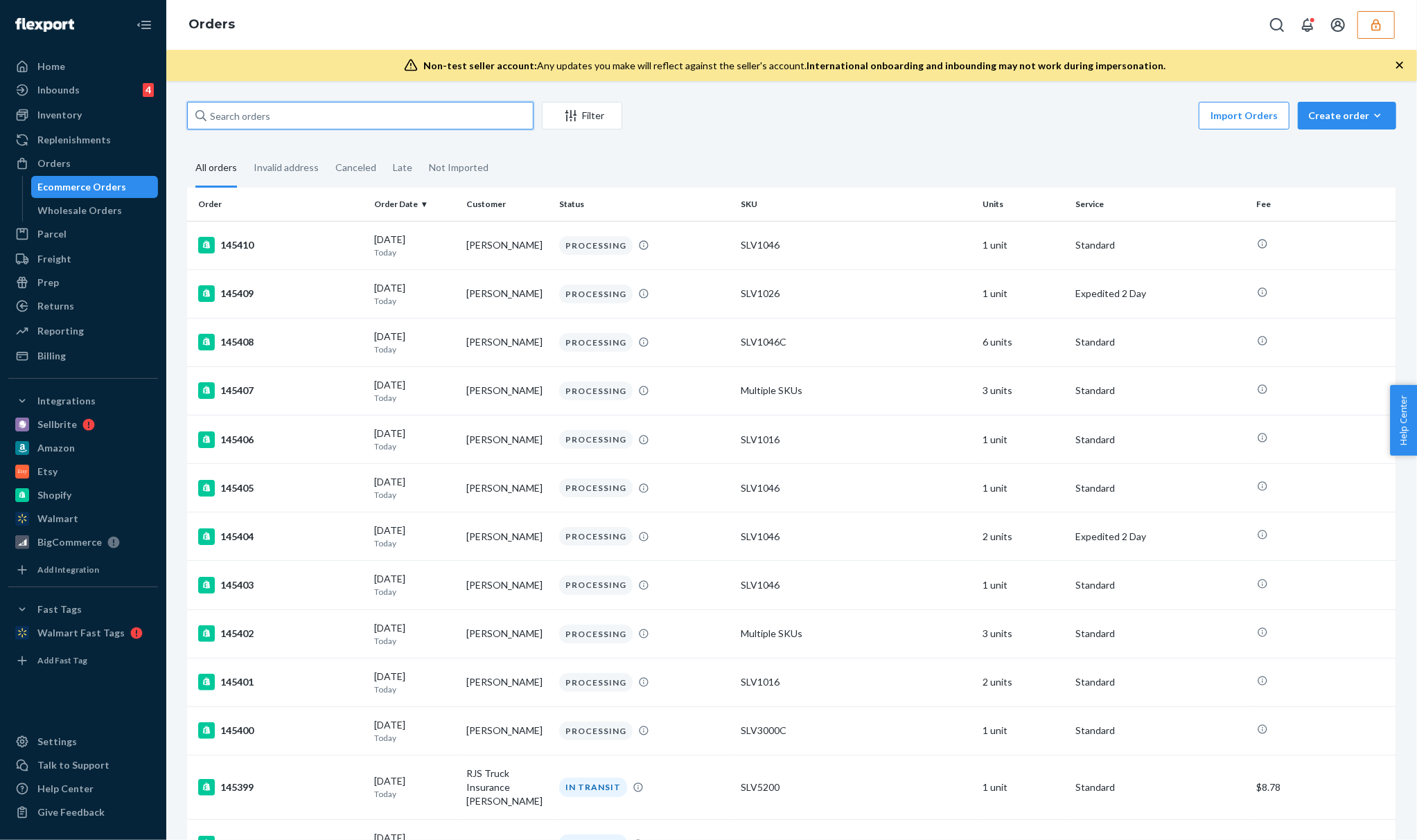
paste input "Dr. [PERSON_NAME]"
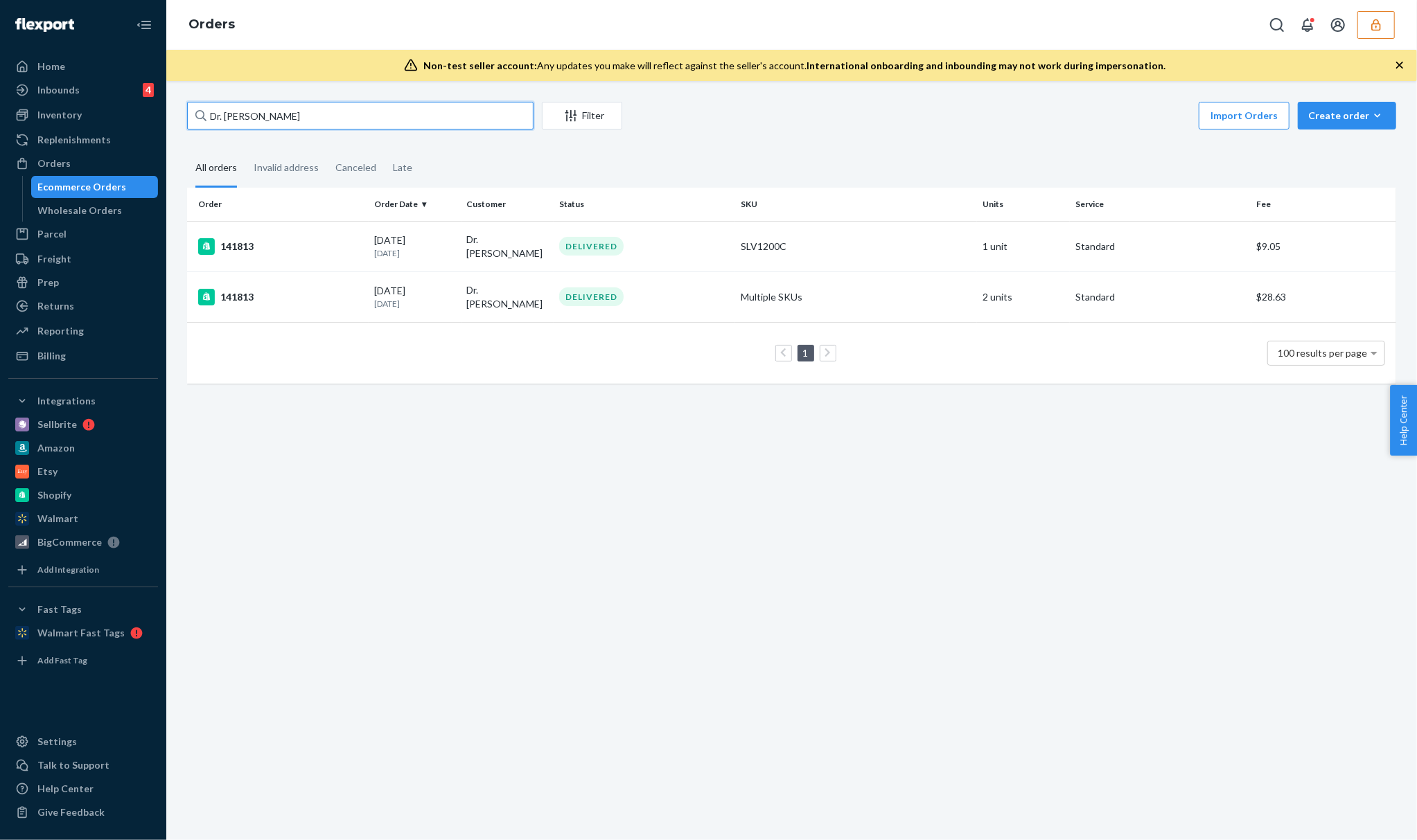
type input "Dr. [PERSON_NAME]"
